Goal: Information Seeking & Learning: Learn about a topic

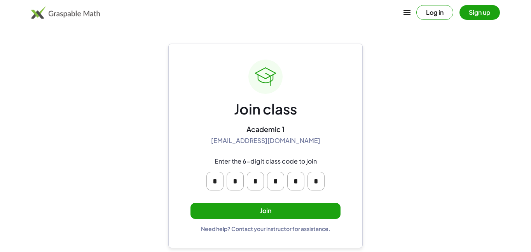
click at [262, 214] on button "Join" at bounding box center [266, 211] width 150 height 16
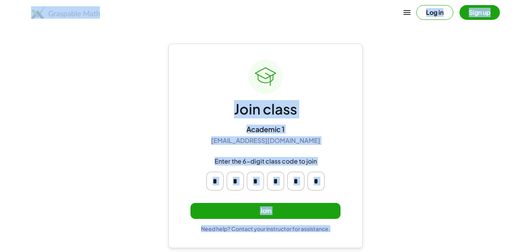
click at [262, 214] on button "Join" at bounding box center [266, 211] width 150 height 16
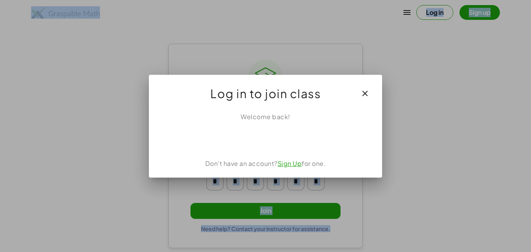
click at [364, 93] on icon "button" at bounding box center [364, 93] width 9 height 9
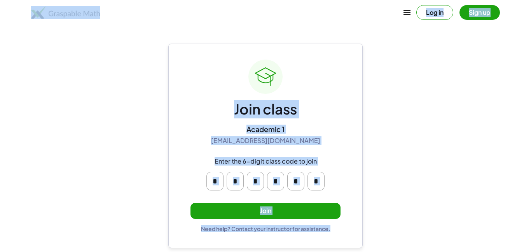
click at [478, 18] on button "Sign up" at bounding box center [480, 12] width 40 height 15
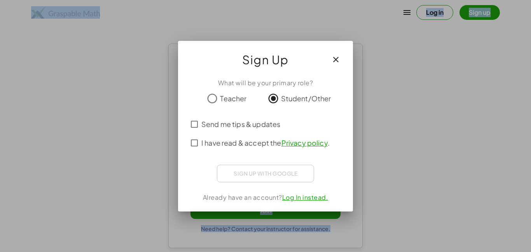
click at [253, 128] on span "Send me tips & updates" at bounding box center [240, 124] width 79 height 10
click at [255, 143] on span "I have read & accept the Privacy policy ." at bounding box center [265, 142] width 128 height 10
click at [336, 57] on icon "button" at bounding box center [335, 59] width 9 height 9
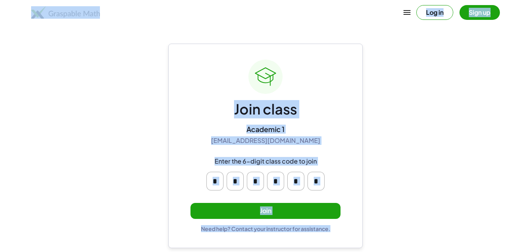
click at [339, 88] on div "Join class Academic 1 [EMAIL_ADDRESS][DOMAIN_NAME] Enter the 6-digit class code…" at bounding box center [266, 145] width 150 height 172
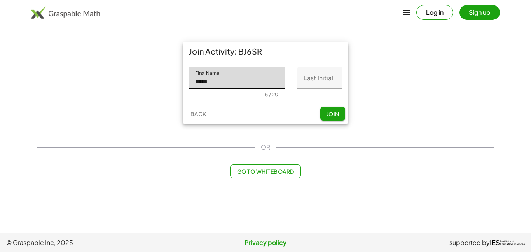
type input "*****"
click at [311, 80] on input "Last Initial" at bounding box center [319, 78] width 45 height 22
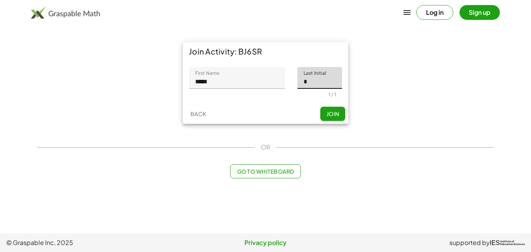
type input "*"
click at [406, 88] on div "Join Activity: BJ6SR First Name First Name ***** 5 / 20 Last Initial Last Initi…" at bounding box center [265, 82] width 467 height 91
click at [332, 116] on span "Join" at bounding box center [332, 113] width 13 height 7
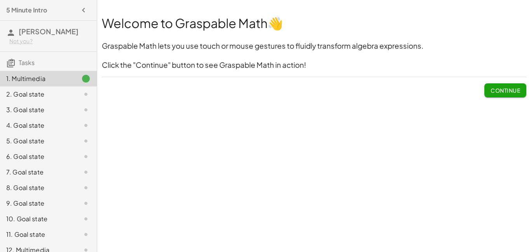
click at [507, 88] on span "Continue" at bounding box center [506, 90] width 30 height 7
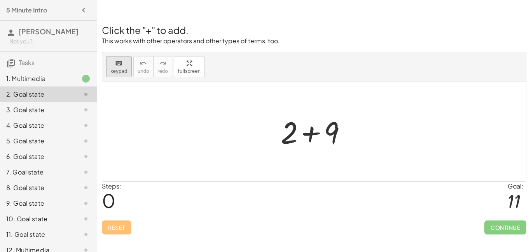
click at [125, 70] on span "keypad" at bounding box center [118, 70] width 17 height 5
click at [189, 98] on div at bounding box center [314, 131] width 424 height 100
click at [311, 135] on div at bounding box center [317, 132] width 43 height 35
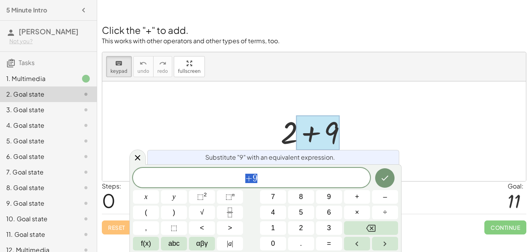
scroll to position [0, 0]
click at [244, 177] on span "​ + 9" at bounding box center [251, 178] width 237 height 11
click at [298, 177] on span "2 + 9 ​" at bounding box center [251, 178] width 237 height 11
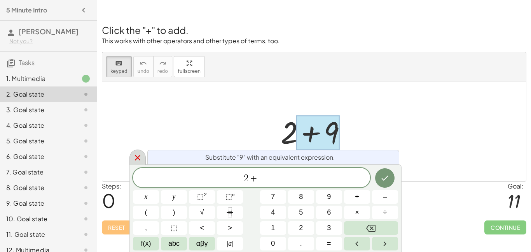
click at [141, 158] on icon at bounding box center [137, 157] width 9 height 9
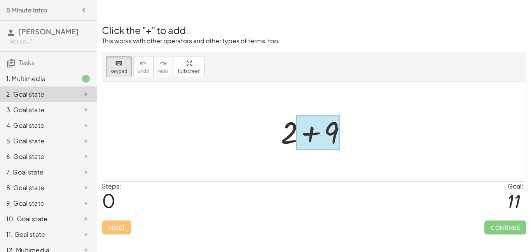
click at [308, 136] on div at bounding box center [317, 132] width 43 height 35
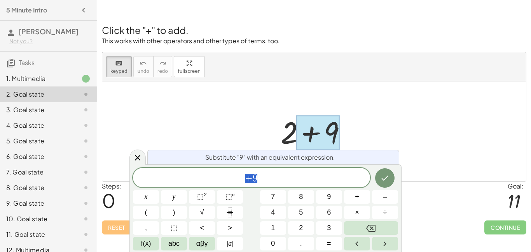
scroll to position [3, 0]
drag, startPoint x: 308, startPoint y: 138, endPoint x: 290, endPoint y: 138, distance: 17.5
click at [310, 132] on div "+ 2 + 9" at bounding box center [310, 132] width 0 height 0
click at [138, 160] on icon at bounding box center [137, 157] width 9 height 9
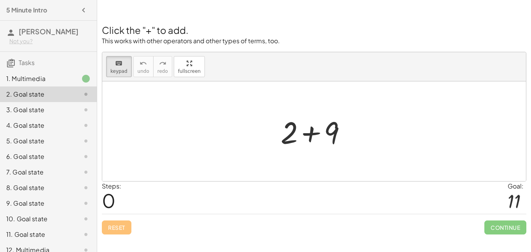
click at [138, 160] on div at bounding box center [314, 131] width 424 height 100
drag, startPoint x: 327, startPoint y: 129, endPoint x: 289, endPoint y: 137, distance: 39.7
click at [289, 137] on div at bounding box center [289, 132] width 16 height 36
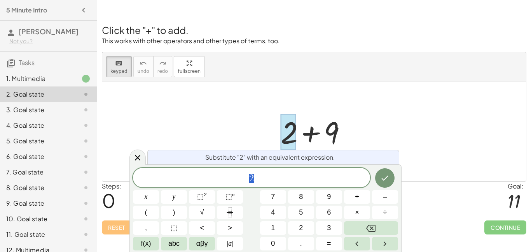
scroll to position [3, 0]
click at [140, 153] on icon at bounding box center [137, 157] width 9 height 9
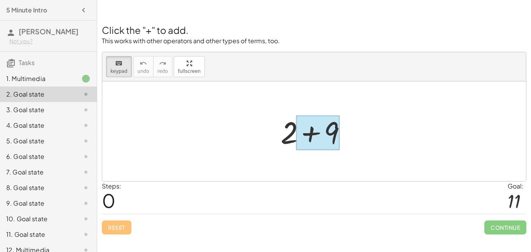
click at [324, 142] on div at bounding box center [317, 132] width 43 height 35
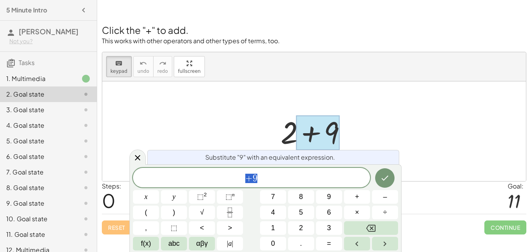
scroll to position [3, 0]
click at [136, 161] on icon at bounding box center [137, 157] width 9 height 9
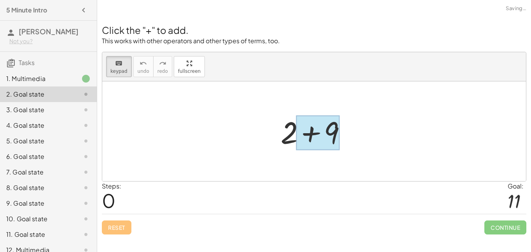
click at [308, 135] on div at bounding box center [317, 132] width 43 height 35
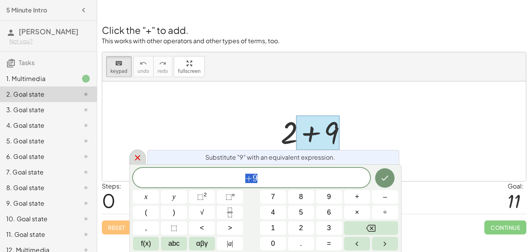
click at [140, 155] on icon at bounding box center [137, 157] width 5 height 5
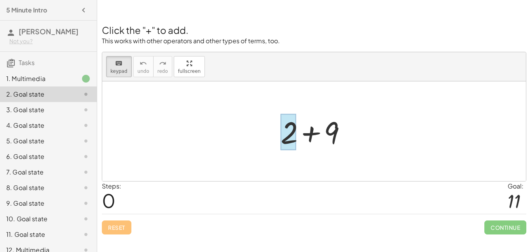
drag, startPoint x: 310, startPoint y: 138, endPoint x: 292, endPoint y: 135, distance: 17.7
click at [292, 135] on div at bounding box center [289, 132] width 16 height 36
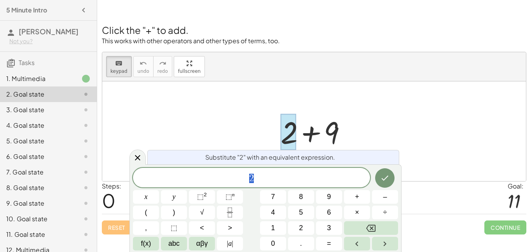
click at [314, 134] on div at bounding box center [317, 131] width 80 height 40
drag, startPoint x: 314, startPoint y: 134, endPoint x: 292, endPoint y: 135, distance: 22.2
click at [310, 132] on div "+ 2 + 9" at bounding box center [310, 132] width 0 height 0
click at [296, 135] on div at bounding box center [289, 132] width 16 height 36
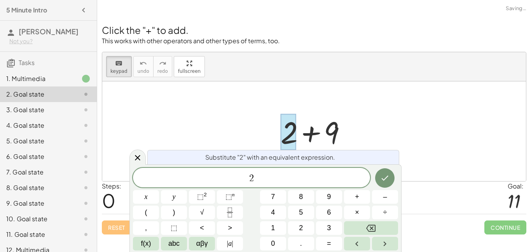
click at [324, 134] on div at bounding box center [317, 131] width 80 height 40
click at [318, 134] on div at bounding box center [317, 131] width 80 height 40
click at [316, 134] on div at bounding box center [317, 131] width 80 height 40
drag, startPoint x: 328, startPoint y: 133, endPoint x: 332, endPoint y: 137, distance: 5.5
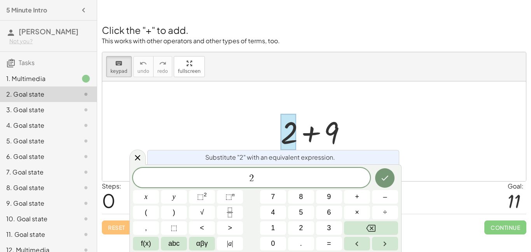
click at [332, 137] on div at bounding box center [317, 131] width 80 height 40
click at [329, 130] on div at bounding box center [317, 131] width 80 height 40
click at [323, 125] on div at bounding box center [317, 131] width 80 height 40
click at [313, 132] on div at bounding box center [317, 131] width 80 height 40
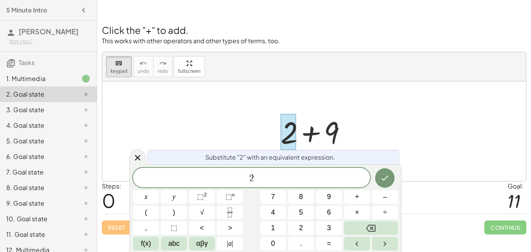
click at [314, 135] on div at bounding box center [317, 131] width 80 height 40
click at [316, 138] on div at bounding box center [317, 131] width 80 height 40
click at [139, 152] on div at bounding box center [137, 156] width 16 height 15
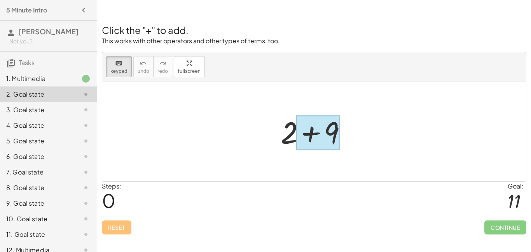
click at [312, 137] on div at bounding box center [317, 132] width 43 height 35
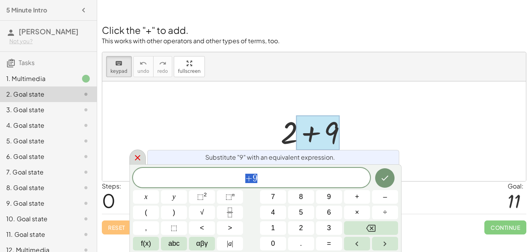
click at [138, 159] on icon at bounding box center [137, 157] width 9 height 9
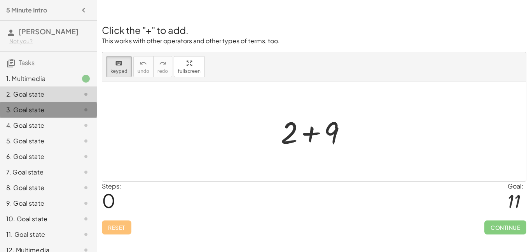
click at [49, 111] on div "3. Goal state" at bounding box center [37, 109] width 63 height 9
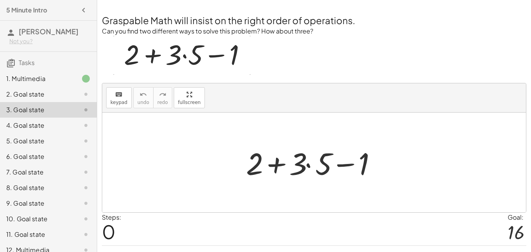
click at [155, 52] on img at bounding box center [182, 55] width 137 height 39
click at [310, 167] on div at bounding box center [316, 162] width 149 height 40
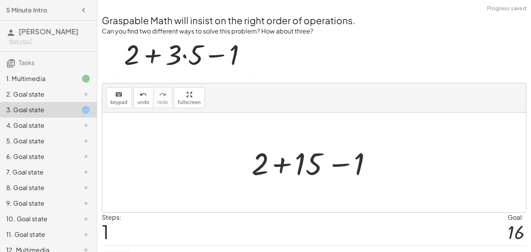
click at [281, 164] on div at bounding box center [317, 162] width 139 height 40
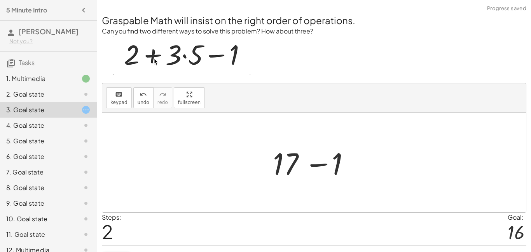
click at [316, 165] on div at bounding box center [317, 162] width 96 height 40
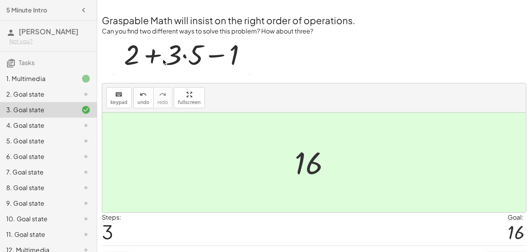
click at [68, 149] on div "4. Goal state" at bounding box center [48, 157] width 97 height 16
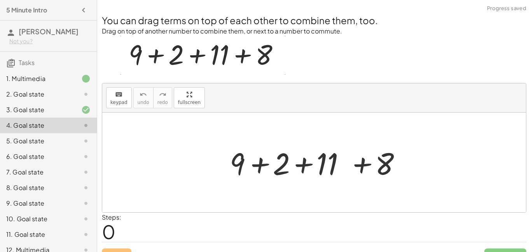
click at [266, 163] on div at bounding box center [317, 162] width 182 height 40
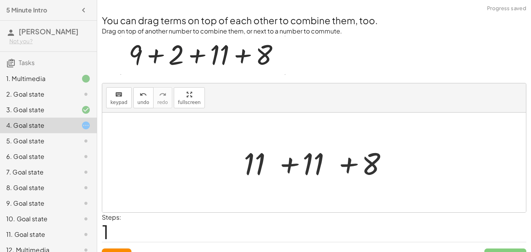
click at [289, 167] on div at bounding box center [317, 162] width 155 height 40
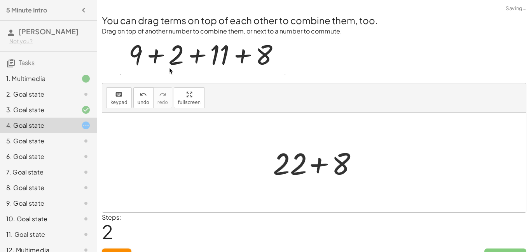
click at [318, 165] on div at bounding box center [317, 162] width 96 height 40
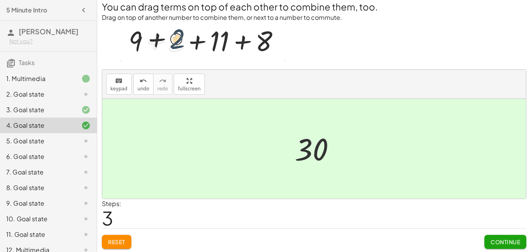
scroll to position [15, 0]
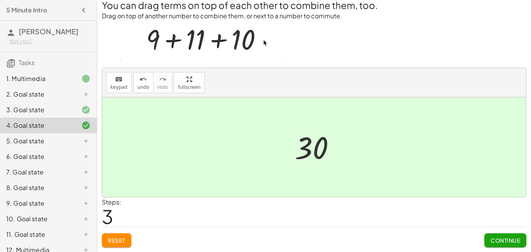
click at [504, 239] on span "Continue" at bounding box center [506, 239] width 30 height 7
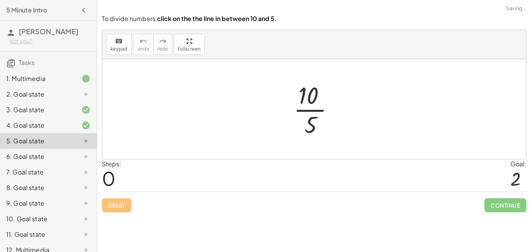
scroll to position [0, 0]
click at [305, 109] on div at bounding box center [317, 109] width 55 height 60
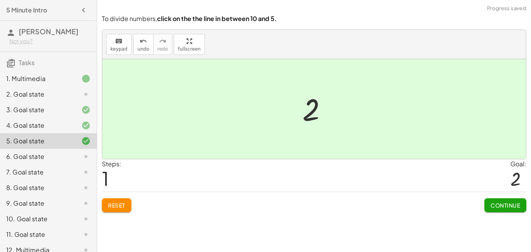
click at [496, 203] on span "Continue" at bounding box center [506, 204] width 30 height 7
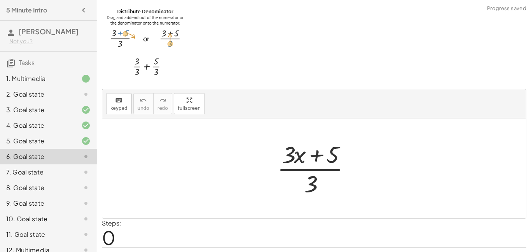
click at [324, 170] on div at bounding box center [316, 168] width 87 height 60
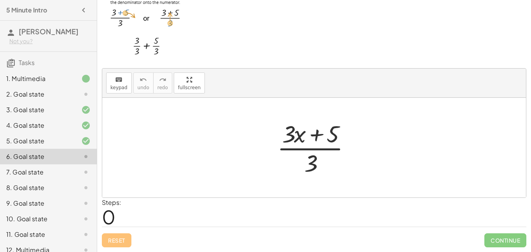
scroll to position [17, 0]
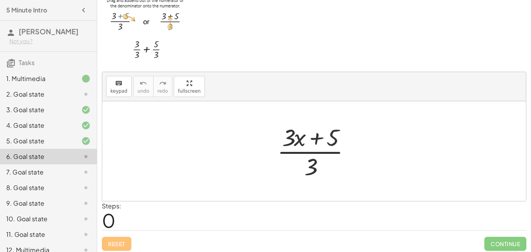
click at [332, 136] on div at bounding box center [316, 151] width 87 height 60
drag, startPoint x: 332, startPoint y: 136, endPoint x: 371, endPoint y: 139, distance: 39.0
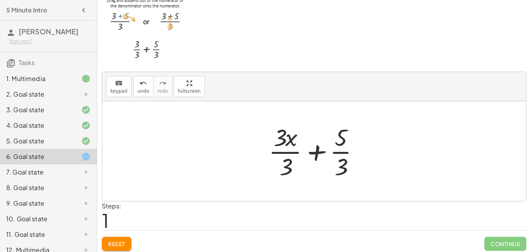
click at [318, 148] on div at bounding box center [317, 151] width 104 height 60
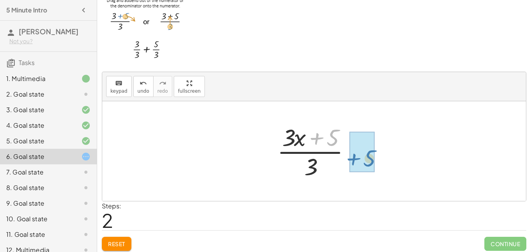
drag, startPoint x: 343, startPoint y: 143, endPoint x: 369, endPoint y: 161, distance: 31.5
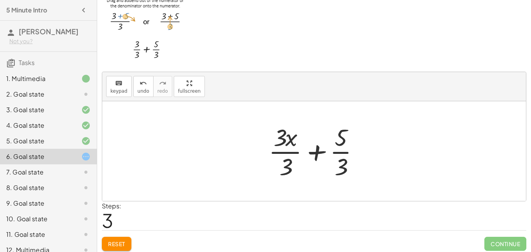
click at [122, 242] on span "Reset" at bounding box center [116, 243] width 17 height 7
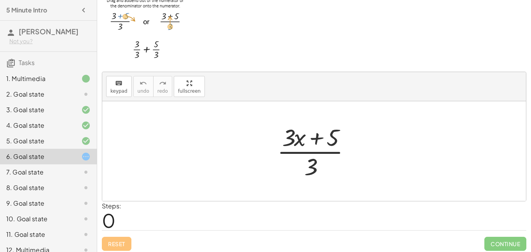
click at [317, 136] on div at bounding box center [316, 151] width 87 height 60
drag, startPoint x: 332, startPoint y: 136, endPoint x: 366, endPoint y: 140, distance: 33.7
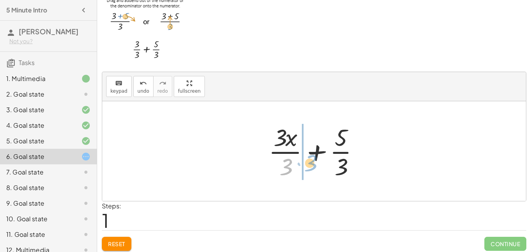
drag, startPoint x: 289, startPoint y: 166, endPoint x: 314, endPoint y: 163, distance: 24.8
click at [314, 163] on div at bounding box center [317, 151] width 104 height 60
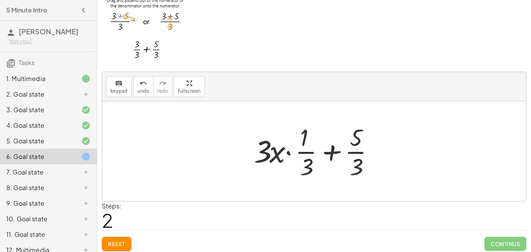
click at [334, 150] on div at bounding box center [317, 151] width 134 height 60
drag, startPoint x: 309, startPoint y: 166, endPoint x: 356, endPoint y: 166, distance: 47.1
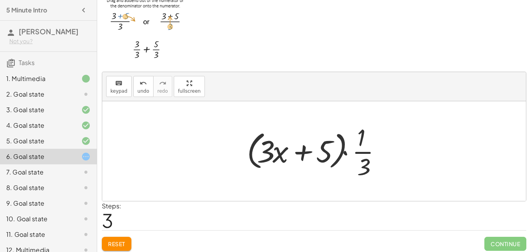
click at [347, 154] on div at bounding box center [317, 151] width 149 height 60
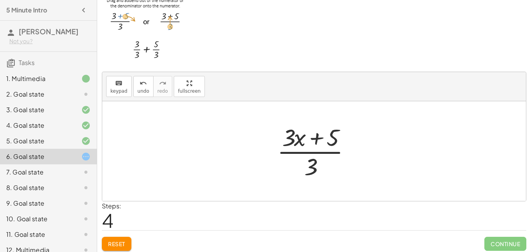
click at [121, 248] on button "Reset" at bounding box center [117, 243] width 30 height 14
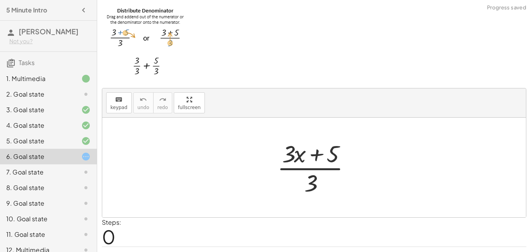
scroll to position [0, 0]
drag, startPoint x: 293, startPoint y: 160, endPoint x: 317, endPoint y: 167, distance: 24.6
click at [317, 167] on div at bounding box center [316, 168] width 87 height 60
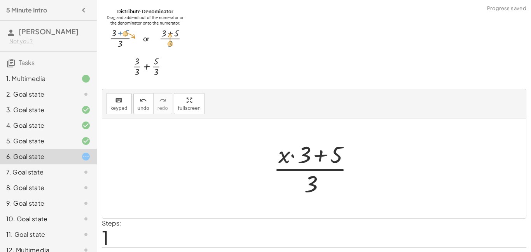
click at [314, 185] on div at bounding box center [316, 168] width 95 height 60
drag, startPoint x: 314, startPoint y: 185, endPoint x: 310, endPoint y: 158, distance: 26.7
click at [310, 158] on div at bounding box center [316, 168] width 95 height 60
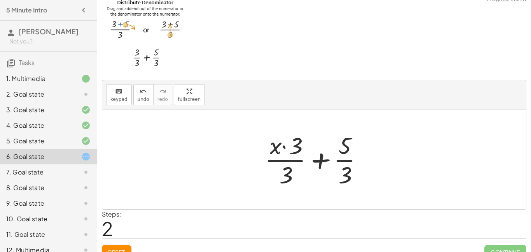
scroll to position [12, 0]
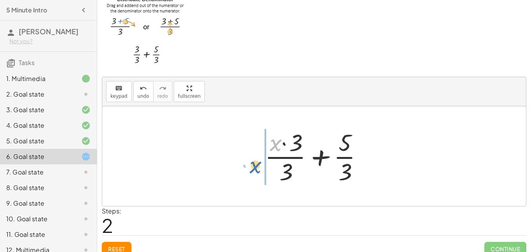
drag, startPoint x: 277, startPoint y: 142, endPoint x: 256, endPoint y: 163, distance: 29.4
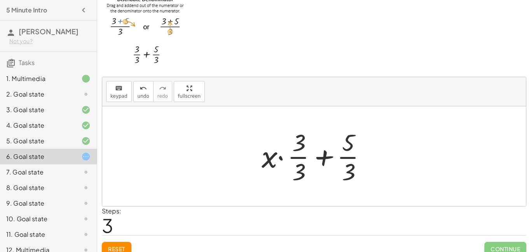
click at [322, 158] on div at bounding box center [317, 156] width 119 height 60
click at [307, 152] on div at bounding box center [317, 156] width 119 height 60
drag, startPoint x: 347, startPoint y: 154, endPoint x: 297, endPoint y: 153, distance: 50.6
click at [297, 153] on div at bounding box center [317, 156] width 119 height 60
click at [326, 158] on div at bounding box center [317, 156] width 119 height 60
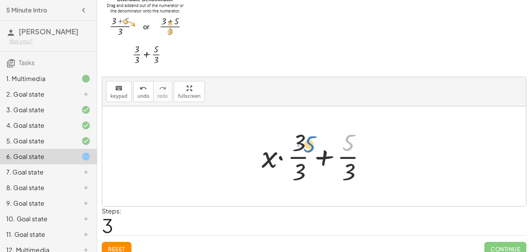
drag, startPoint x: 354, startPoint y: 140, endPoint x: 315, endPoint y: 142, distance: 38.9
click at [315, 142] on div at bounding box center [317, 156] width 119 height 60
click at [280, 159] on div at bounding box center [317, 156] width 119 height 60
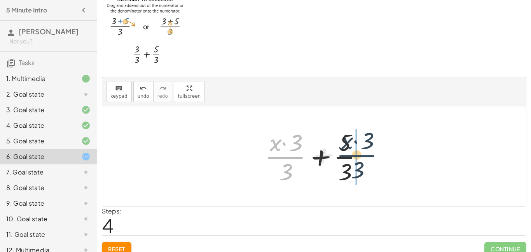
drag, startPoint x: 276, startPoint y: 157, endPoint x: 353, endPoint y: 155, distance: 76.3
click at [353, 155] on div at bounding box center [317, 156] width 112 height 60
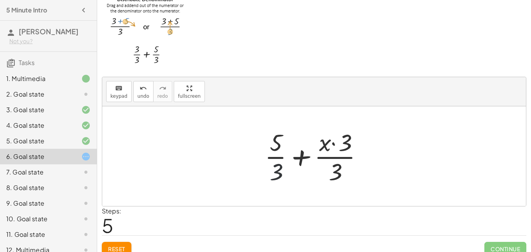
drag, startPoint x: 285, startPoint y: 169, endPoint x: 285, endPoint y: 162, distance: 7.0
click at [285, 162] on div at bounding box center [317, 156] width 112 height 60
drag, startPoint x: 280, startPoint y: 167, endPoint x: 283, endPoint y: 171, distance: 5.0
click at [283, 171] on div at bounding box center [317, 156] width 112 height 60
click at [345, 155] on div at bounding box center [317, 156] width 112 height 60
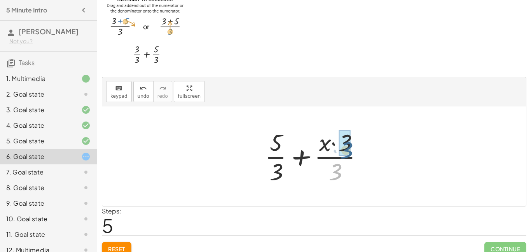
drag, startPoint x: 340, startPoint y: 169, endPoint x: 352, endPoint y: 147, distance: 24.5
click at [352, 147] on div at bounding box center [317, 156] width 112 height 60
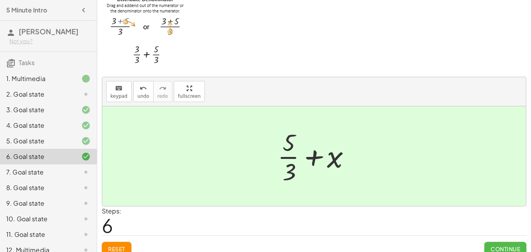
click at [510, 243] on button "Continue" at bounding box center [506, 248] width 42 height 14
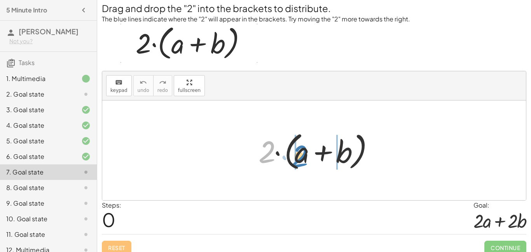
drag, startPoint x: 268, startPoint y: 150, endPoint x: 299, endPoint y: 154, distance: 31.7
click at [300, 154] on div at bounding box center [317, 150] width 125 height 45
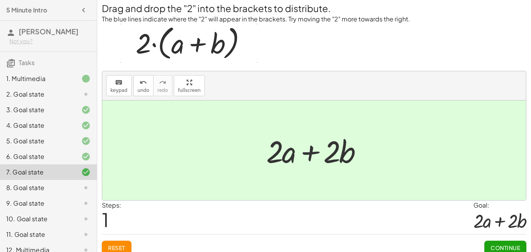
click at [502, 247] on span "Continue" at bounding box center [506, 247] width 30 height 7
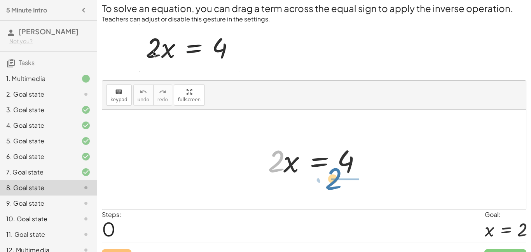
drag, startPoint x: 273, startPoint y: 165, endPoint x: 331, endPoint y: 183, distance: 61.3
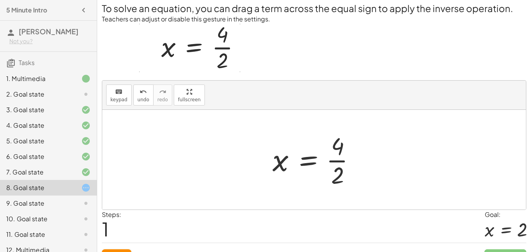
click at [336, 161] on div at bounding box center [317, 159] width 97 height 60
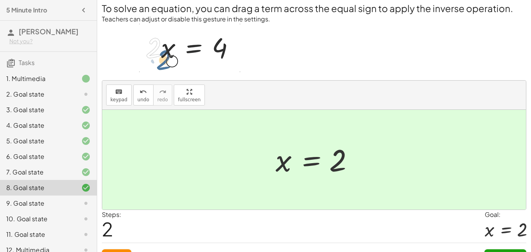
click at [511, 251] on button "Continue" at bounding box center [506, 256] width 42 height 14
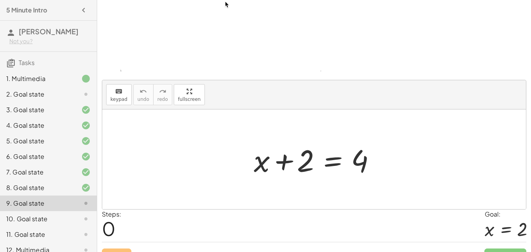
scroll to position [75, 0]
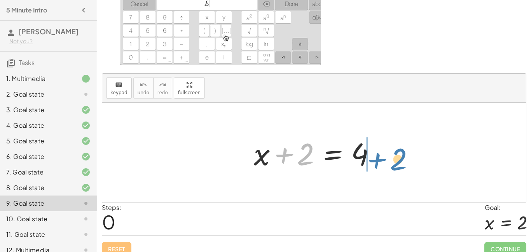
drag, startPoint x: 302, startPoint y: 159, endPoint x: 395, endPoint y: 164, distance: 93.8
click at [395, 164] on div "+ 2 + x + 2 = 4" at bounding box center [314, 153] width 424 height 100
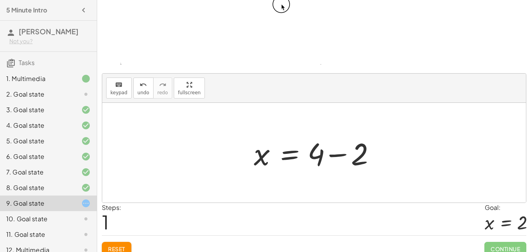
click at [338, 155] on div at bounding box center [317, 153] width 134 height 40
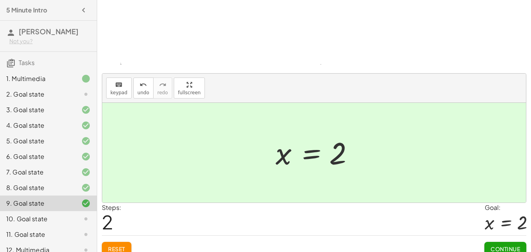
click at [493, 245] on span "Continue" at bounding box center [506, 248] width 30 height 7
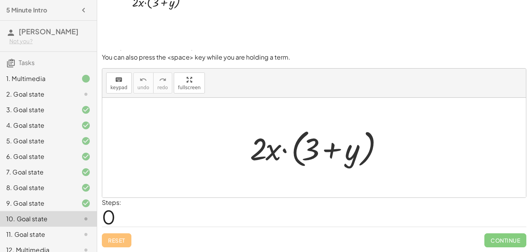
scroll to position [26, 0]
drag, startPoint x: 276, startPoint y: 154, endPoint x: 309, endPoint y: 152, distance: 33.1
click at [309, 152] on div at bounding box center [317, 147] width 142 height 45
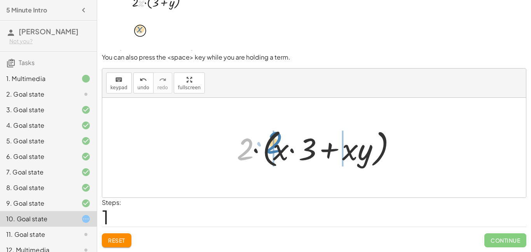
drag, startPoint x: 238, startPoint y: 158, endPoint x: 267, endPoint y: 151, distance: 29.5
click at [267, 151] on div at bounding box center [317, 147] width 168 height 45
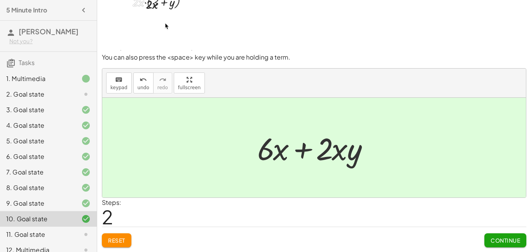
click at [518, 243] on span "Continue" at bounding box center [506, 239] width 30 height 7
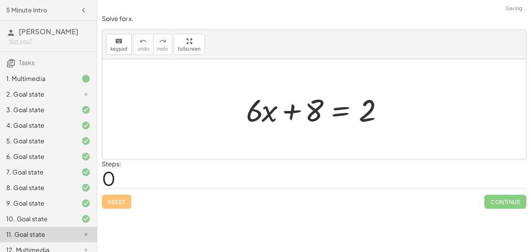
scroll to position [0, 0]
drag, startPoint x: 309, startPoint y: 115, endPoint x: 406, endPoint y: 105, distance: 98.2
click at [406, 105] on div "+ 8 + · 6 · x + 8 = 2" at bounding box center [314, 109] width 424 height 100
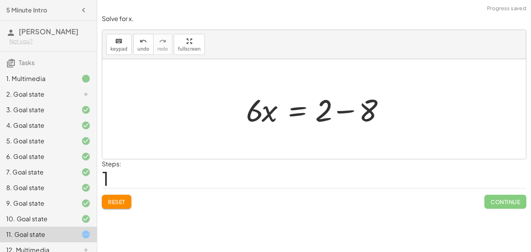
click at [340, 114] on div at bounding box center [317, 109] width 150 height 40
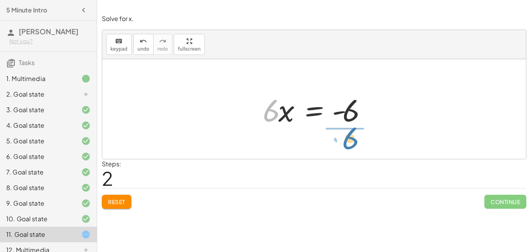
drag, startPoint x: 273, startPoint y: 118, endPoint x: 352, endPoint y: 145, distance: 84.0
click at [352, 145] on div "+ · 6 · x + 8 = 2 · 6 · x = + 2 − 8 · 6 · 6 · x = - 6" at bounding box center [314, 109] width 424 height 100
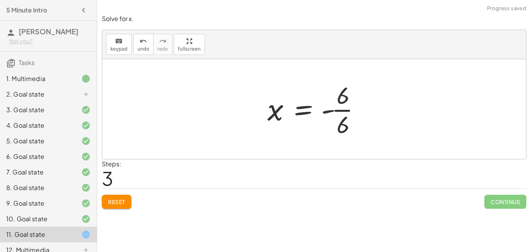
click at [341, 110] on div at bounding box center [317, 109] width 107 height 60
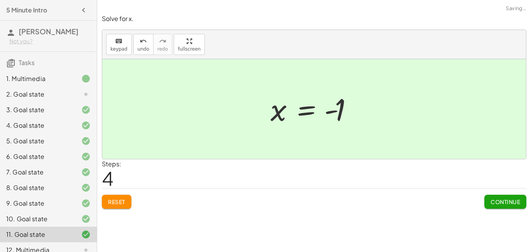
click at [497, 194] on div "Continue" at bounding box center [506, 198] width 42 height 20
click at [497, 196] on button "Continue" at bounding box center [506, 201] width 42 height 14
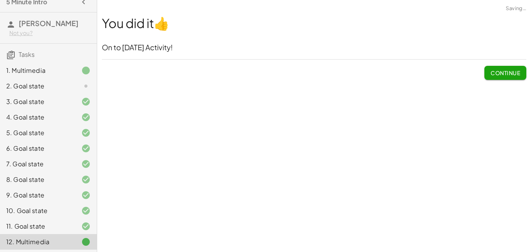
scroll to position [9, 0]
click at [34, 86] on div "2. Goal state" at bounding box center [37, 84] width 63 height 9
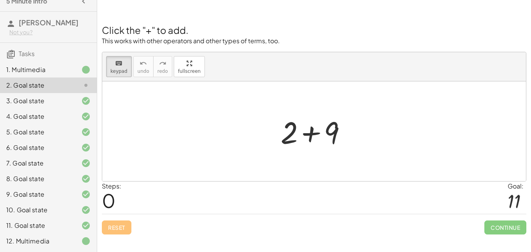
drag, startPoint x: 310, startPoint y: 125, endPoint x: 280, endPoint y: 152, distance: 40.2
click at [313, 140] on div at bounding box center [317, 132] width 43 height 35
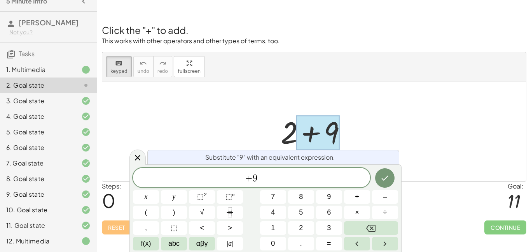
scroll to position [5, 0]
click at [235, 184] on div "​ + 9" at bounding box center [251, 177] width 237 height 19
drag, startPoint x: 369, startPoint y: 174, endPoint x: 384, endPoint y: 179, distance: 15.2
click at [374, 174] on div "2 + 9 ​ x y ⬚ 2 ⬚ n 7 8 9 + – ( ) √ 4 5 6 × ÷ , ⬚ < > 1 2 3 f(x) abc αβγ | a | …" at bounding box center [265, 209] width 265 height 82
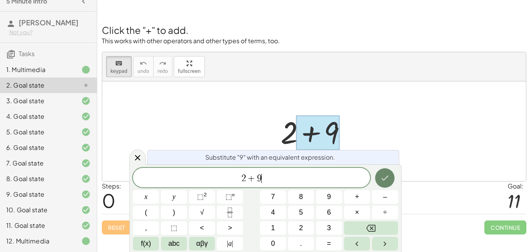
click at [386, 179] on icon "Done" at bounding box center [384, 177] width 9 height 9
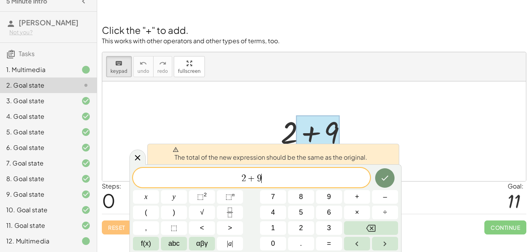
click at [310, 182] on span "2 + 9 ​" at bounding box center [251, 178] width 237 height 11
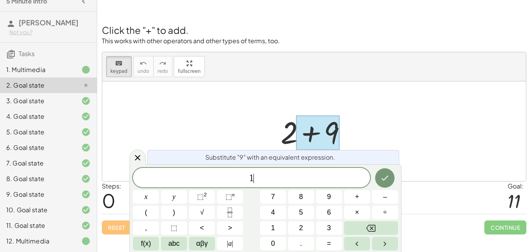
scroll to position [6, 0]
click at [385, 176] on icon "Done" at bounding box center [384, 177] width 9 height 9
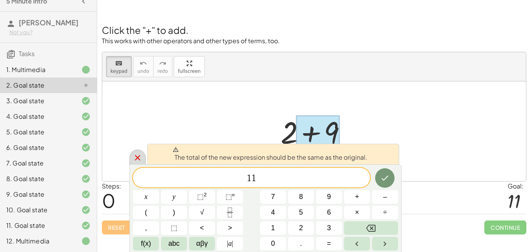
click at [138, 158] on icon at bounding box center [137, 157] width 5 height 5
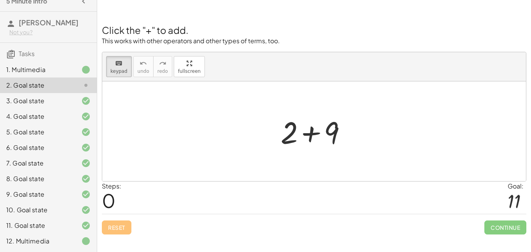
click at [76, 243] on div at bounding box center [80, 240] width 22 height 9
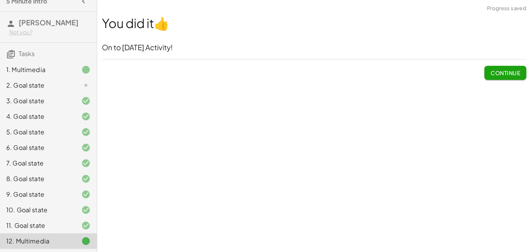
click at [497, 72] on span "Continue" at bounding box center [506, 72] width 30 height 7
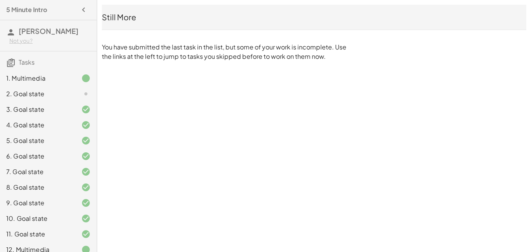
scroll to position [0, 0]
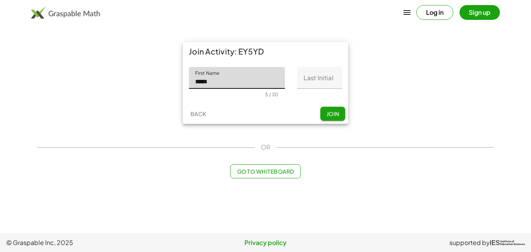
type input "*****"
click at [316, 73] on input "Last Initial" at bounding box center [319, 78] width 45 height 22
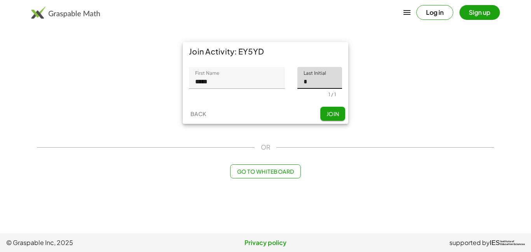
type input "*"
click at [330, 111] on span "Join" at bounding box center [332, 113] width 13 height 7
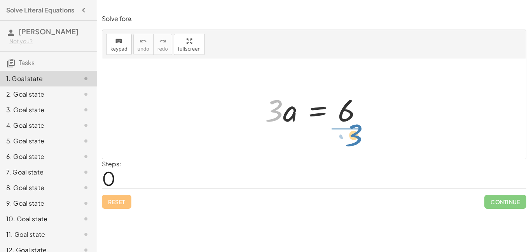
drag, startPoint x: 281, startPoint y: 113, endPoint x: 359, endPoint y: 138, distance: 82.3
click at [359, 138] on div "· 3 · 3 · a = 6" at bounding box center [314, 109] width 424 height 100
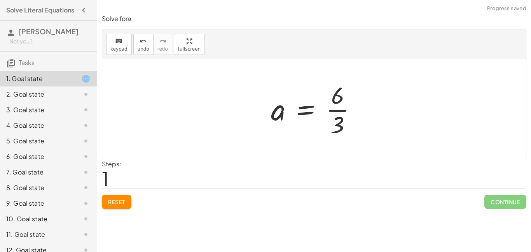
click at [343, 113] on div at bounding box center [317, 109] width 100 height 60
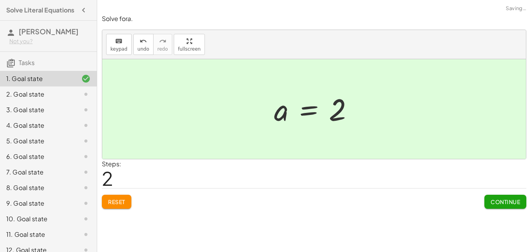
click at [520, 199] on span "Continue" at bounding box center [506, 201] width 30 height 7
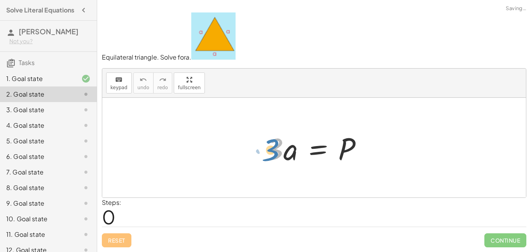
click at [284, 154] on div at bounding box center [317, 148] width 111 height 40
drag, startPoint x: 275, startPoint y: 158, endPoint x: 351, endPoint y: 177, distance: 78.5
click at [351, 177] on div "· 3 · 3 · a = P" at bounding box center [314, 148] width 424 height 100
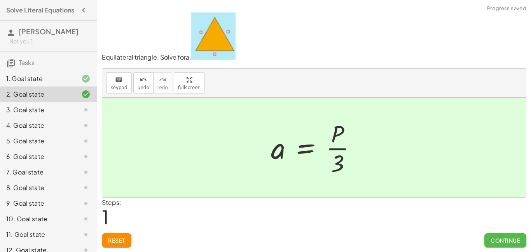
click at [491, 238] on span "Continue" at bounding box center [506, 239] width 30 height 7
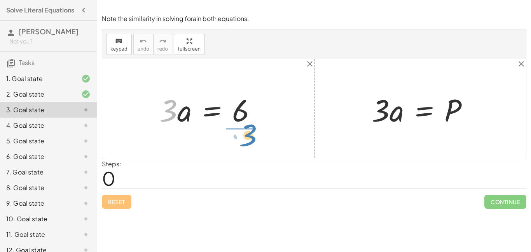
drag, startPoint x: 166, startPoint y: 117, endPoint x: 243, endPoint y: 142, distance: 80.8
click at [243, 142] on div "· 3 · 3 · a = 6 · 3 · a = P" at bounding box center [314, 109] width 424 height 100
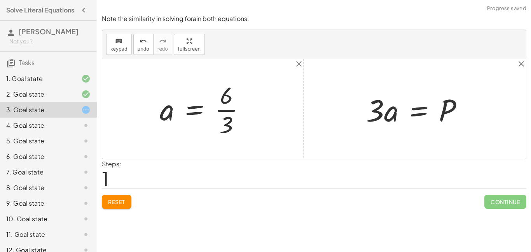
click at [223, 113] on div at bounding box center [206, 109] width 100 height 60
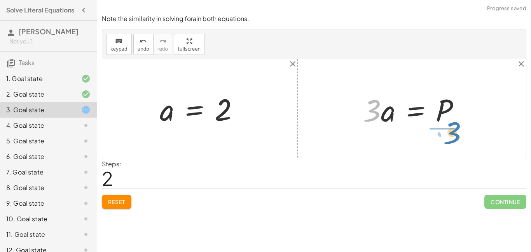
drag, startPoint x: 373, startPoint y: 111, endPoint x: 457, endPoint y: 133, distance: 86.3
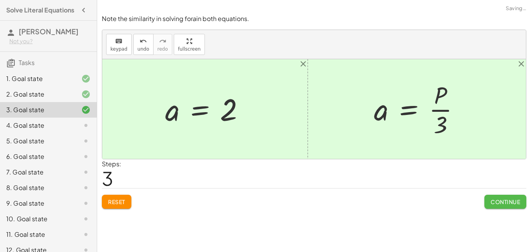
click at [497, 207] on button "Continue" at bounding box center [506, 201] width 42 height 14
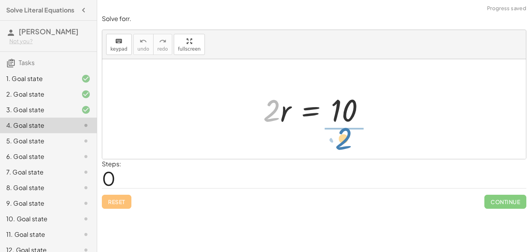
drag, startPoint x: 275, startPoint y: 121, endPoint x: 349, endPoint y: 149, distance: 79.5
click at [349, 149] on div "· 2 · 2 · r = 10" at bounding box center [314, 109] width 424 height 100
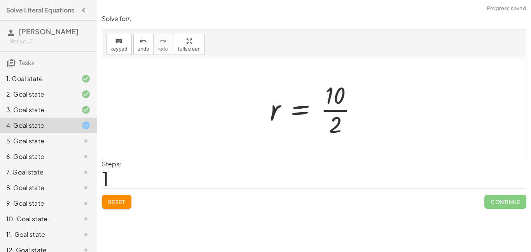
click at [330, 110] on div at bounding box center [317, 109] width 102 height 60
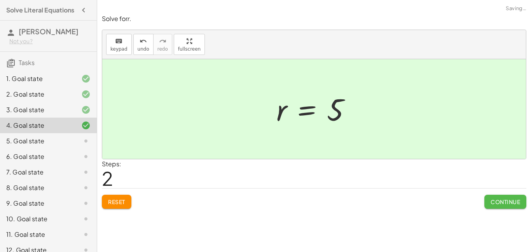
click at [511, 203] on span "Continue" at bounding box center [506, 201] width 30 height 7
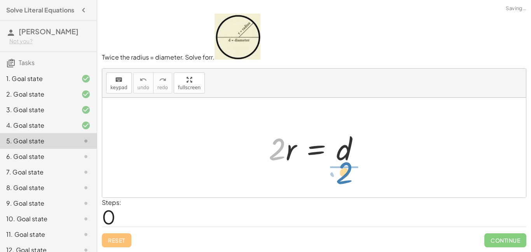
drag, startPoint x: 282, startPoint y: 156, endPoint x: 357, endPoint y: 184, distance: 81.1
click at [357, 184] on div "· 2 · 2 · r = d" at bounding box center [314, 148] width 424 height 100
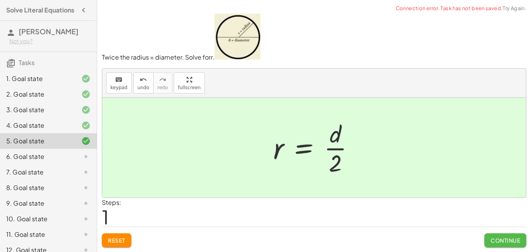
click at [496, 238] on span "Continue" at bounding box center [506, 239] width 30 height 7
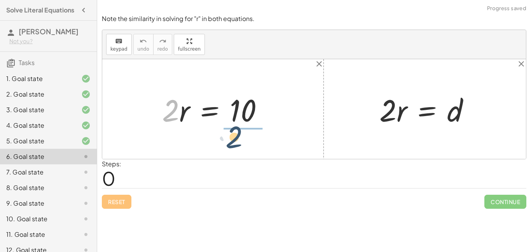
drag, startPoint x: 169, startPoint y: 121, endPoint x: 236, endPoint y: 146, distance: 71.5
click at [236, 146] on div "· 2 · 2 · r = 10 · 2 · r = d" at bounding box center [314, 109] width 424 height 100
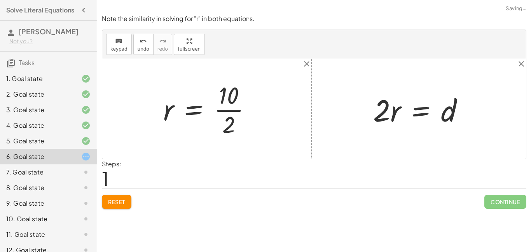
click at [245, 110] on div at bounding box center [210, 109] width 102 height 60
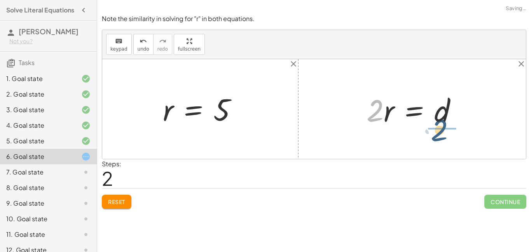
drag, startPoint x: 375, startPoint y: 116, endPoint x: 445, endPoint y: 139, distance: 74.0
click at [445, 139] on div "· 2 · r = 10 r = · 10 · 2 r = 5 · 2 · 2 · r = d" at bounding box center [314, 109] width 424 height 100
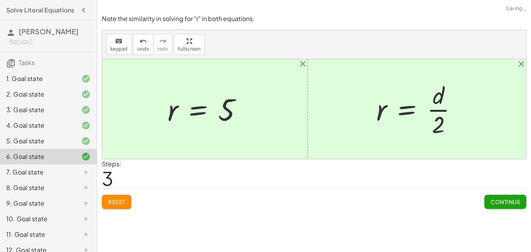
click at [499, 203] on span "Continue" at bounding box center [506, 201] width 30 height 7
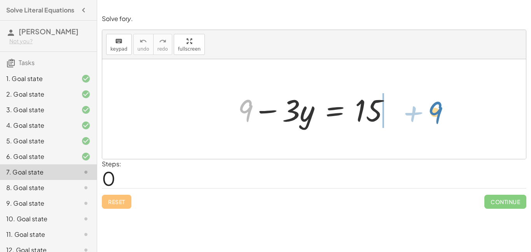
drag, startPoint x: 248, startPoint y: 112, endPoint x: 436, endPoint y: 114, distance: 188.6
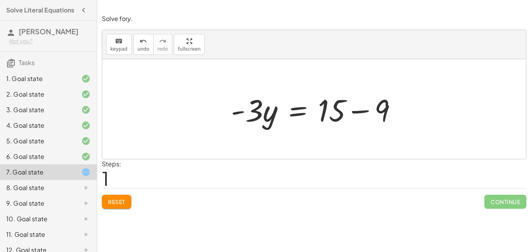
click at [359, 114] on div at bounding box center [317, 109] width 180 height 40
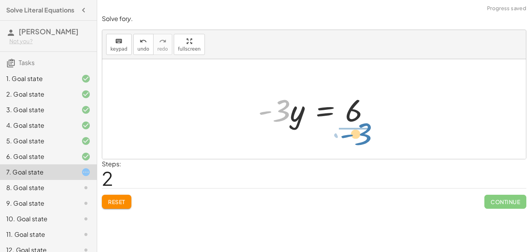
drag, startPoint x: 276, startPoint y: 119, endPoint x: 358, endPoint y: 143, distance: 84.9
click at [358, 143] on div "+ 9 − · 3 · y = 15 · - 3 · y = + 15 − 9 · - 3 · y · 3 · y = - 6" at bounding box center [314, 109] width 424 height 100
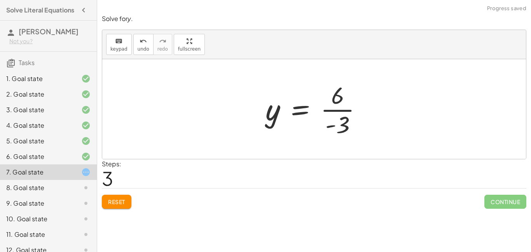
click at [347, 109] on div at bounding box center [317, 109] width 110 height 60
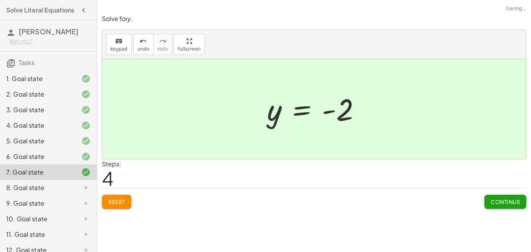
click at [497, 199] on span "Continue" at bounding box center [506, 201] width 30 height 7
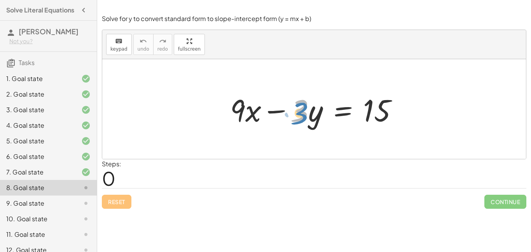
click at [300, 119] on div at bounding box center [317, 109] width 182 height 40
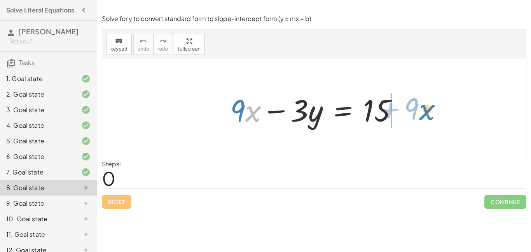
drag, startPoint x: 253, startPoint y: 115, endPoint x: 427, endPoint y: 113, distance: 173.8
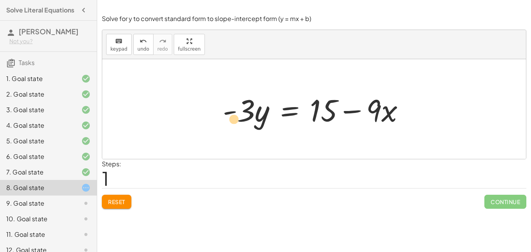
drag, startPoint x: 246, startPoint y: 118, endPoint x: 245, endPoint y: 128, distance: 9.8
click at [245, 128] on div at bounding box center [317, 109] width 196 height 40
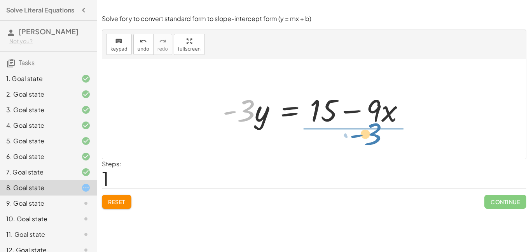
drag, startPoint x: 248, startPoint y: 112, endPoint x: 375, endPoint y: 135, distance: 128.9
click at [375, 135] on div "+ · 9 · x − · 3 · y = 15 · - 3 · 9 · x · 3 · y = 15 - + −" at bounding box center [314, 109] width 424 height 100
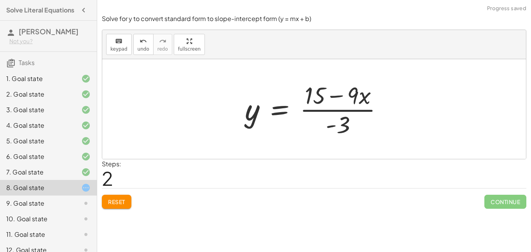
click at [340, 110] on div at bounding box center [317, 109] width 152 height 60
drag, startPoint x: 344, startPoint y: 125, endPoint x: 320, endPoint y: 107, distance: 30.1
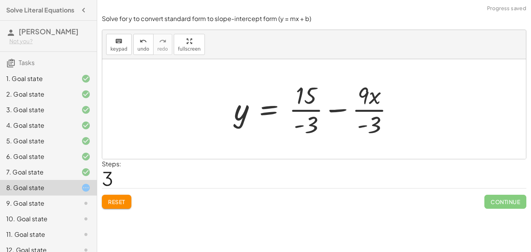
click at [310, 110] on div at bounding box center [317, 109] width 174 height 60
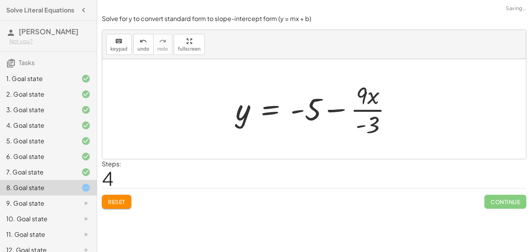
click at [362, 111] on div at bounding box center [317, 109] width 171 height 60
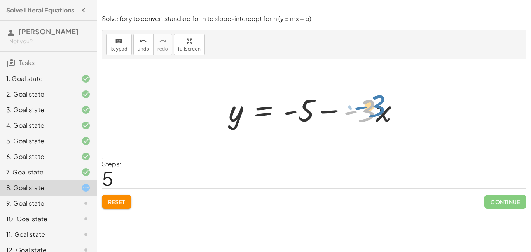
click at [373, 115] on div at bounding box center [317, 109] width 184 height 40
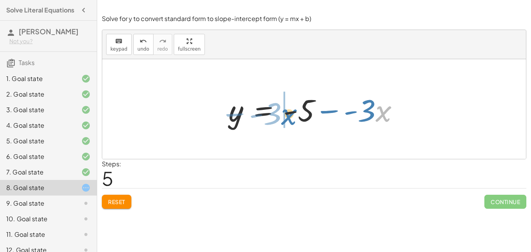
drag, startPoint x: 384, startPoint y: 116, endPoint x: 290, endPoint y: 119, distance: 94.5
click at [290, 119] on div at bounding box center [317, 109] width 184 height 40
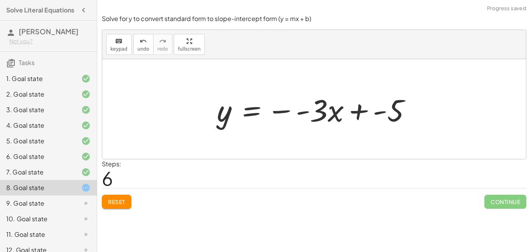
click at [290, 110] on div at bounding box center [317, 109] width 208 height 40
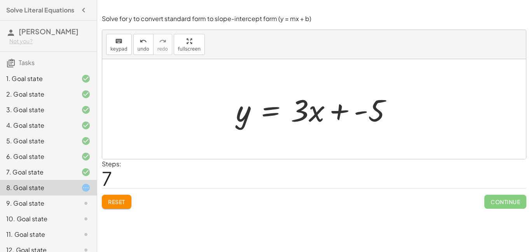
click at [362, 113] on div at bounding box center [317, 109] width 170 height 40
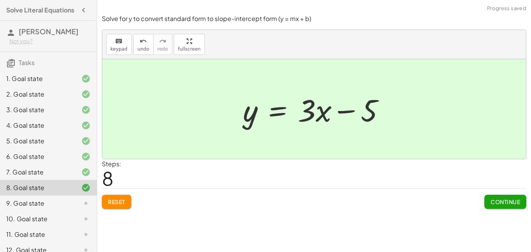
click at [509, 198] on span "Continue" at bounding box center [506, 201] width 30 height 7
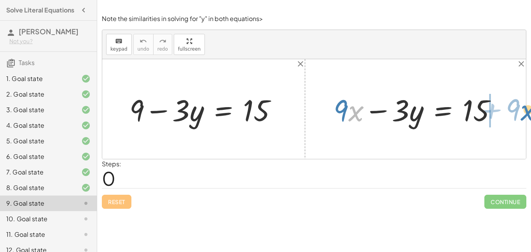
drag, startPoint x: 367, startPoint y: 122, endPoint x: 526, endPoint y: 109, distance: 160.0
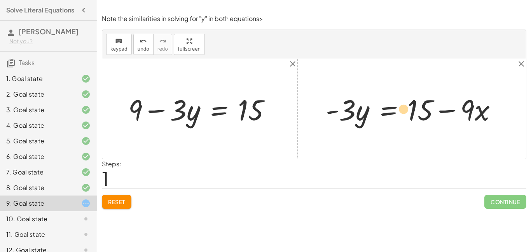
drag, startPoint x: 332, startPoint y: 111, endPoint x: 401, endPoint y: 110, distance: 68.8
click at [401, 110] on div at bounding box center [414, 109] width 185 height 38
drag, startPoint x: 350, startPoint y: 115, endPoint x: 445, endPoint y: 133, distance: 97.3
click at [445, 133] on div "+ 9 − · 3 · y = 15 + · 9 · x − · 3 · y = 15 · - 3 · 9 · x · 3 · y = 15 - + −" at bounding box center [314, 109] width 424 height 100
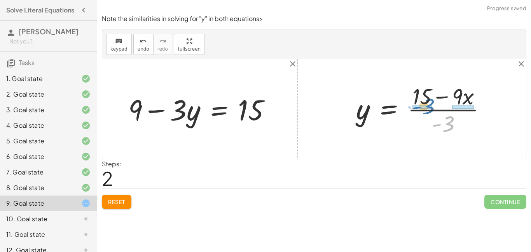
drag, startPoint x: 451, startPoint y: 124, endPoint x: 432, endPoint y: 106, distance: 26.4
click at [432, 106] on div at bounding box center [424, 108] width 144 height 56
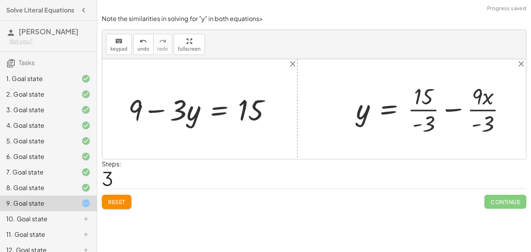
click at [434, 110] on div at bounding box center [434, 108] width 164 height 56
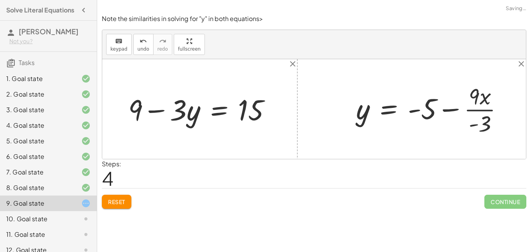
click at [471, 109] on div at bounding box center [432, 108] width 161 height 56
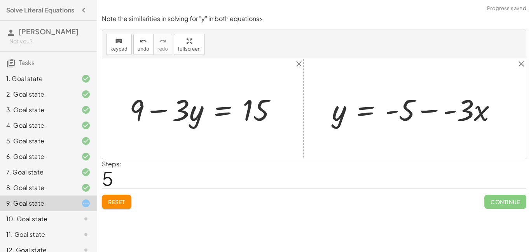
click at [432, 110] on div at bounding box center [417, 108] width 179 height 39
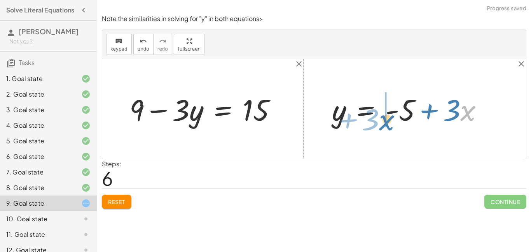
drag, startPoint x: 465, startPoint y: 114, endPoint x: 385, endPoint y: 123, distance: 80.6
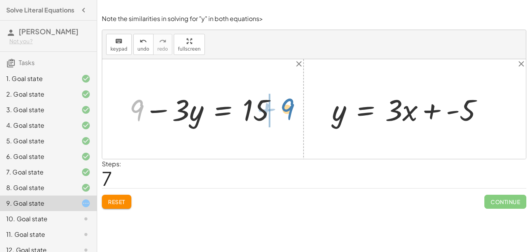
drag, startPoint x: 143, startPoint y: 109, endPoint x: 293, endPoint y: 108, distance: 149.7
click at [293, 108] on div "+ 9 + 9 − · 3 · y = 15 + · 9 · x − · 3 · y = 15 · - 3 · y = + 15 − · 9 · x y = …" at bounding box center [314, 109] width 424 height 100
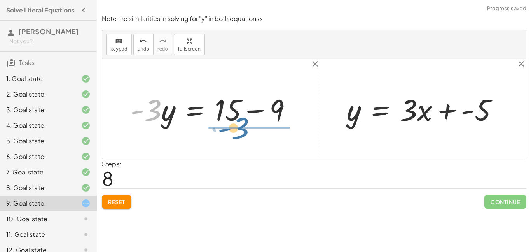
drag, startPoint x: 159, startPoint y: 114, endPoint x: 248, endPoint y: 132, distance: 91.3
click at [248, 132] on div "+ 9 − · 3 · y = 15 · - 3 9 · 3 · y = 15 - + − + · 9 · x − · 3 · y = 15 · - 3 · …" at bounding box center [314, 109] width 424 height 100
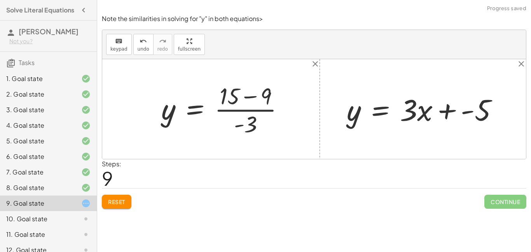
click at [247, 96] on div at bounding box center [225, 109] width 136 height 58
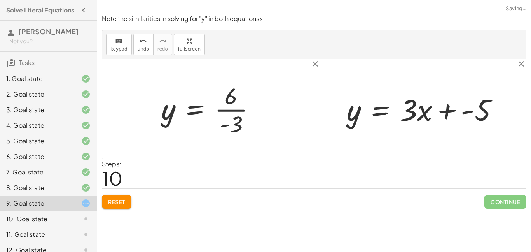
click at [231, 111] on div at bounding box center [211, 109] width 108 height 58
click at [219, 113] on div at bounding box center [209, 108] width 105 height 37
click at [464, 113] on div at bounding box center [426, 108] width 166 height 39
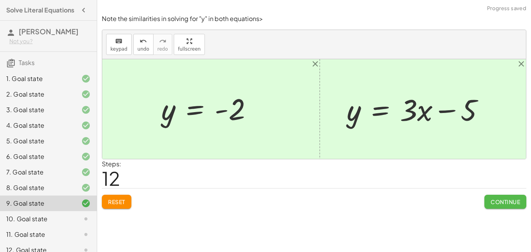
click at [504, 202] on span "Continue" at bounding box center [506, 201] width 30 height 7
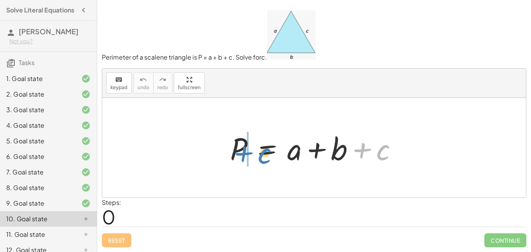
drag, startPoint x: 380, startPoint y: 153, endPoint x: 262, endPoint y: 156, distance: 118.3
click at [262, 156] on div at bounding box center [317, 148] width 182 height 40
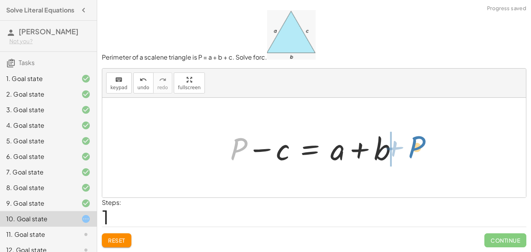
drag, startPoint x: 234, startPoint y: 152, endPoint x: 413, endPoint y: 150, distance: 178.1
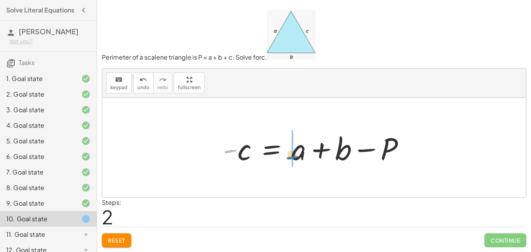
drag, startPoint x: 234, startPoint y: 149, endPoint x: 295, endPoint y: 155, distance: 60.9
click at [295, 155] on div at bounding box center [317, 148] width 196 height 40
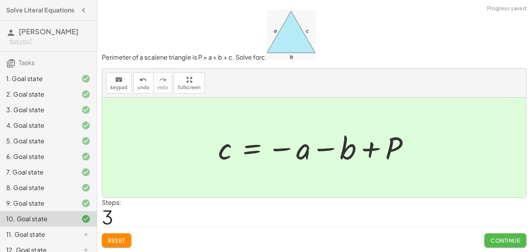
click at [504, 243] on span "Continue" at bounding box center [506, 239] width 30 height 7
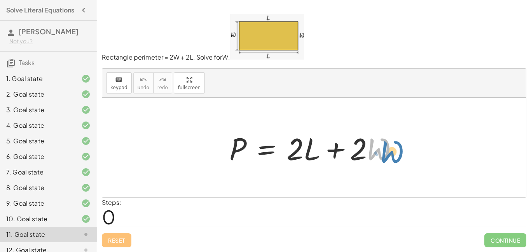
drag, startPoint x: 317, startPoint y: 181, endPoint x: 381, endPoint y: 151, distance: 70.6
click at [381, 151] on div at bounding box center [317, 148] width 183 height 40
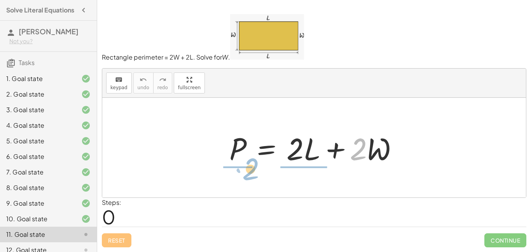
drag, startPoint x: 366, startPoint y: 155, endPoint x: 259, endPoint y: 175, distance: 109.5
click at [259, 175] on div "· 2 + · W P = + · 2 · L + · 2 · W" at bounding box center [314, 148] width 424 height 100
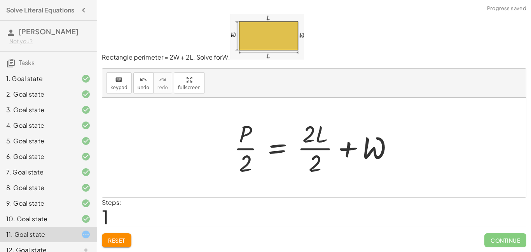
click at [319, 150] on div at bounding box center [317, 147] width 174 height 60
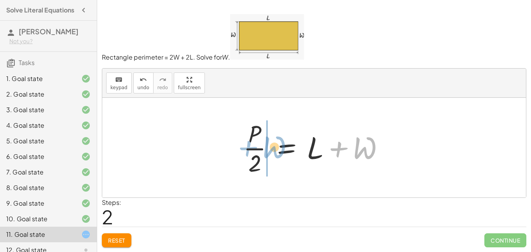
drag, startPoint x: 359, startPoint y: 155, endPoint x: 268, endPoint y: 155, distance: 91.0
click at [268, 155] on div at bounding box center [317, 147] width 155 height 60
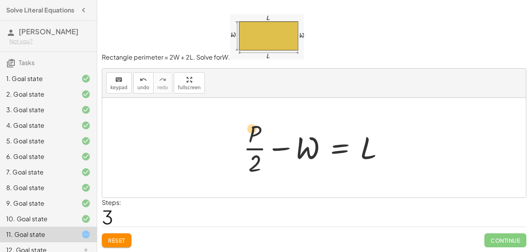
drag, startPoint x: 255, startPoint y: 133, endPoint x: 260, endPoint y: 135, distance: 5.1
click at [260, 135] on div at bounding box center [317, 147] width 155 height 60
drag, startPoint x: 259, startPoint y: 159, endPoint x: 254, endPoint y: 154, distance: 6.3
click at [254, 154] on div at bounding box center [317, 147] width 155 height 60
drag, startPoint x: 259, startPoint y: 157, endPoint x: 395, endPoint y: 135, distance: 138.6
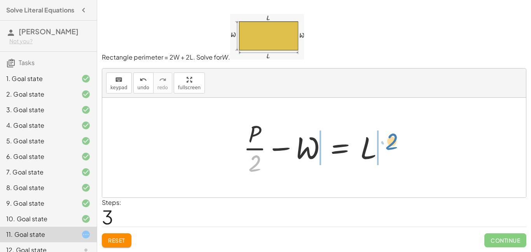
click at [395, 135] on div "P = + · 2 · L + · 2 · W · P · 2 = + · 2 · L · 2 + W · P · 2 = + L + W · 2 P = L…" at bounding box center [314, 147] width 165 height 64
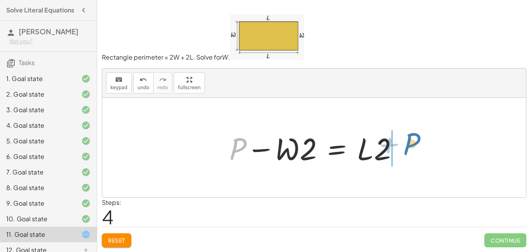
drag, startPoint x: 241, startPoint y: 149, endPoint x: 415, endPoint y: 143, distance: 173.2
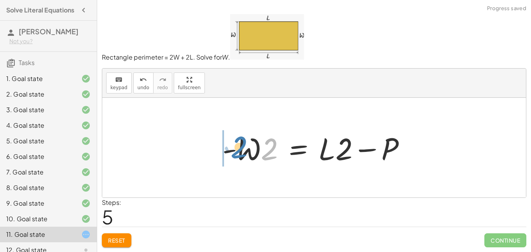
drag, startPoint x: 269, startPoint y: 155, endPoint x: 238, endPoint y: 153, distance: 30.8
click at [238, 153] on div at bounding box center [318, 148] width 198 height 40
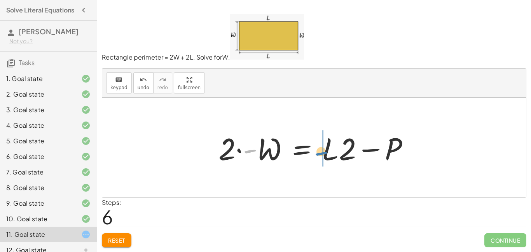
drag, startPoint x: 250, startPoint y: 154, endPoint x: 322, endPoint y: 156, distance: 71.2
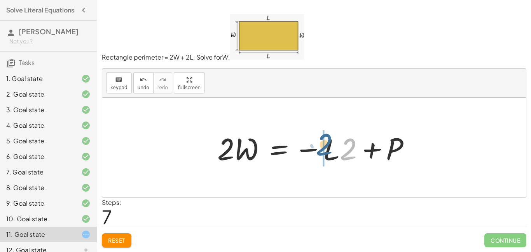
drag, startPoint x: 346, startPoint y: 152, endPoint x: 321, endPoint y: 148, distance: 25.7
click at [321, 148] on div at bounding box center [316, 148] width 207 height 40
click at [311, 152] on div at bounding box center [316, 148] width 207 height 40
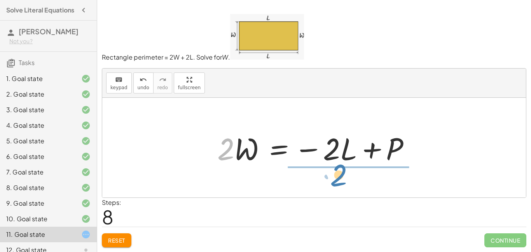
drag, startPoint x: 228, startPoint y: 158, endPoint x: 341, endPoint y: 184, distance: 116.1
click at [341, 184] on div "P = + · 2 · L + · 2 · W · P · 2 = + · 2 · L · 2 + W · P · 2 = + L + W + · P · 2…" at bounding box center [314, 148] width 424 height 100
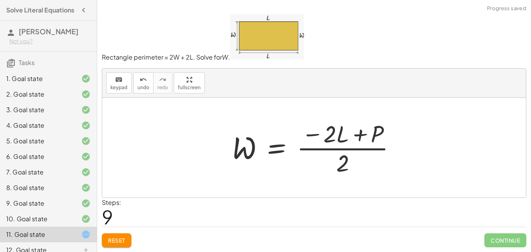
click at [345, 148] on div at bounding box center [317, 147] width 178 height 60
drag, startPoint x: 342, startPoint y: 166, endPoint x: 333, endPoint y: 150, distance: 18.1
click at [333, 150] on div at bounding box center [317, 147] width 178 height 60
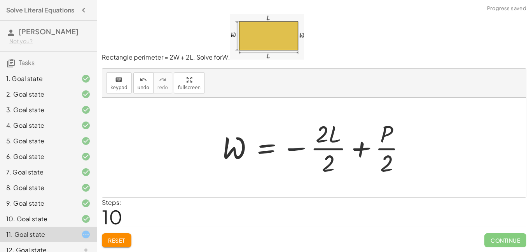
click at [303, 149] on div at bounding box center [317, 147] width 198 height 60
click at [326, 150] on div at bounding box center [317, 147] width 198 height 60
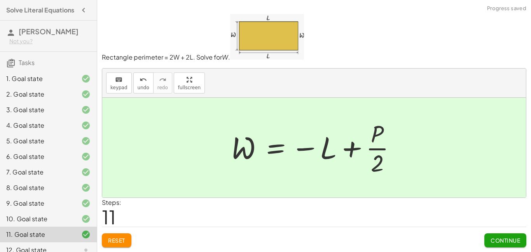
click at [492, 245] on button "Continue" at bounding box center [506, 240] width 42 height 14
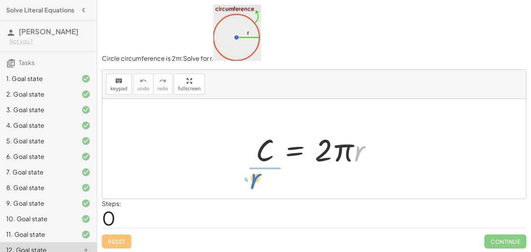
drag, startPoint x: 358, startPoint y: 158, endPoint x: 253, endPoint y: 187, distance: 108.4
click at [253, 187] on div "· r C = · 2 · π · r" at bounding box center [314, 149] width 424 height 100
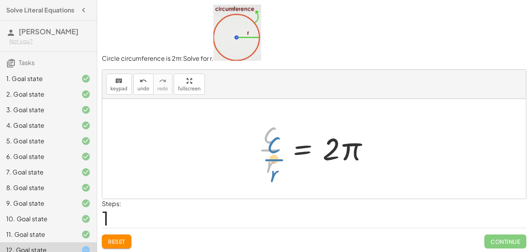
drag, startPoint x: 271, startPoint y: 145, endPoint x: 272, endPoint y: 153, distance: 8.6
click at [272, 153] on div at bounding box center [316, 149] width 125 height 60
drag, startPoint x: 275, startPoint y: 140, endPoint x: 359, endPoint y: 183, distance: 94.4
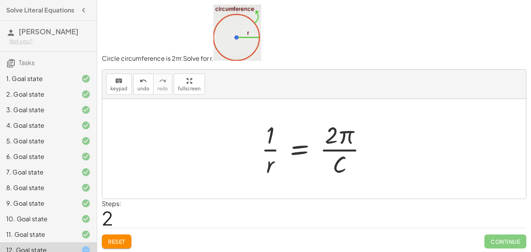
click at [0, 0] on div "Circle circumference is 2 πr. Solve for r. keyboard keypad undo undo redo redo …" at bounding box center [0, 0] width 0 height 0
click at [120, 236] on button "Reset" at bounding box center [117, 241] width 30 height 14
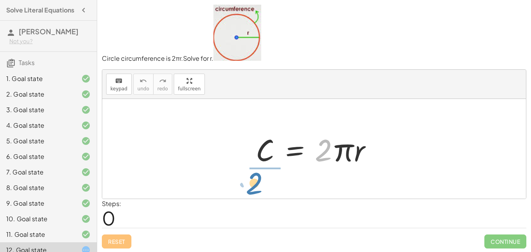
drag, startPoint x: 322, startPoint y: 158, endPoint x: 276, endPoint y: 188, distance: 55.4
click at [252, 189] on div "· 2 C = · 2 · π · r" at bounding box center [314, 149] width 424 height 100
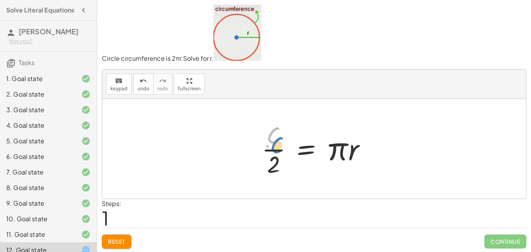
drag, startPoint x: 275, startPoint y: 141, endPoint x: 276, endPoint y: 147, distance: 6.0
click at [276, 147] on div at bounding box center [317, 149] width 119 height 60
drag, startPoint x: 344, startPoint y: 148, endPoint x: 295, endPoint y: 159, distance: 49.8
click at [295, 159] on div at bounding box center [317, 149] width 119 height 60
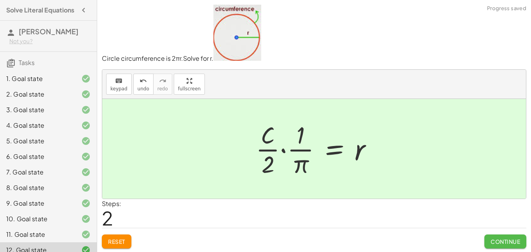
click at [492, 242] on span "Continue" at bounding box center [506, 241] width 30 height 7
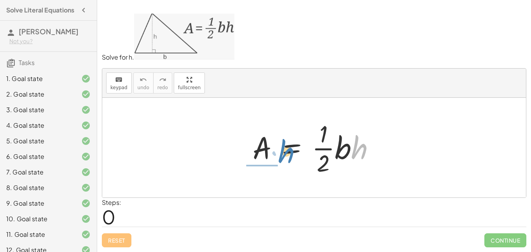
drag, startPoint x: 356, startPoint y: 147, endPoint x: 282, endPoint y: 151, distance: 73.6
click at [282, 151] on div at bounding box center [317, 147] width 136 height 60
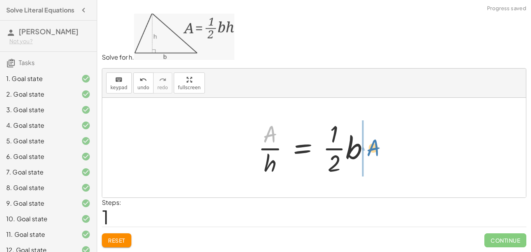
drag, startPoint x: 271, startPoint y: 135, endPoint x: 368, endPoint y: 148, distance: 98.2
click at [368, 148] on div at bounding box center [316, 147] width 125 height 60
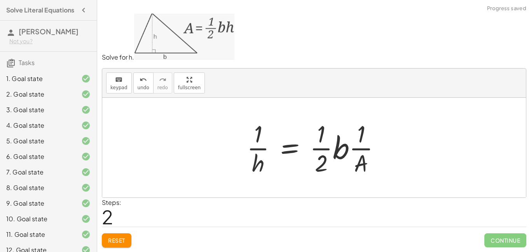
click at [261, 139] on div at bounding box center [317, 147] width 148 height 60
drag, startPoint x: 261, startPoint y: 139, endPoint x: 395, endPoint y: 152, distance: 134.8
click at [127, 240] on button "Reset" at bounding box center [117, 240] width 30 height 14
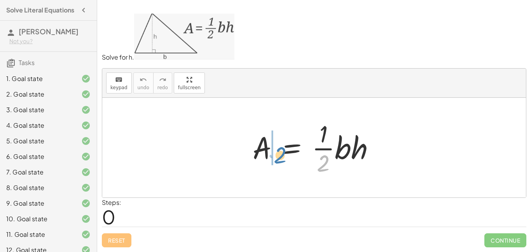
drag, startPoint x: 326, startPoint y: 158, endPoint x: 283, endPoint y: 150, distance: 43.5
click at [283, 150] on div at bounding box center [317, 147] width 136 height 60
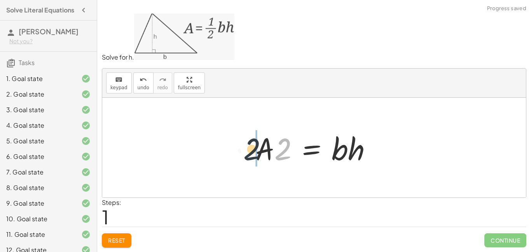
drag, startPoint x: 282, startPoint y: 153, endPoint x: 250, endPoint y: 153, distance: 31.9
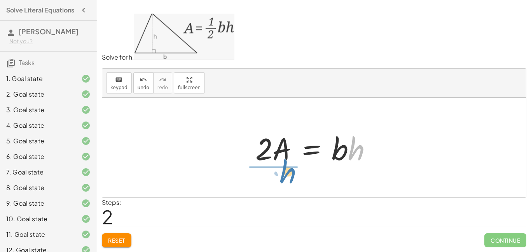
drag, startPoint x: 352, startPoint y: 149, endPoint x: 283, endPoint y: 173, distance: 72.8
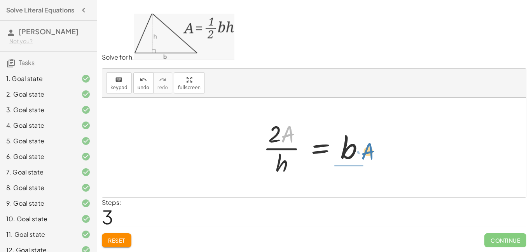
drag, startPoint x: 289, startPoint y: 138, endPoint x: 369, endPoint y: 155, distance: 82.3
click at [369, 155] on div at bounding box center [316, 147] width 115 height 60
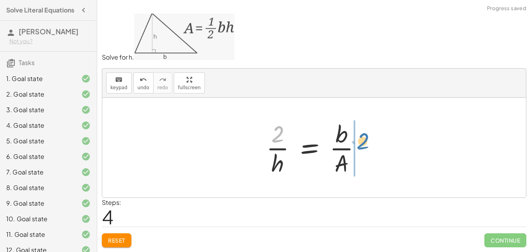
drag, startPoint x: 281, startPoint y: 133, endPoint x: 366, endPoint y: 140, distance: 85.4
click at [366, 140] on div at bounding box center [316, 147] width 109 height 60
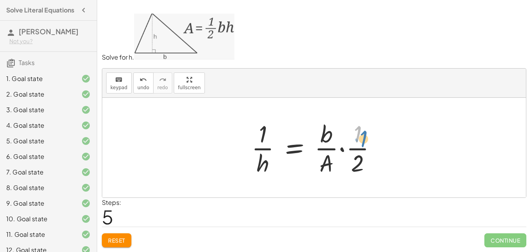
drag, startPoint x: 359, startPoint y: 135, endPoint x: 364, endPoint y: 140, distance: 7.5
click at [364, 140] on div at bounding box center [317, 147] width 139 height 60
drag, startPoint x: 265, startPoint y: 133, endPoint x: 320, endPoint y: 163, distance: 62.8
click at [320, 163] on div at bounding box center [317, 147] width 139 height 60
click at [128, 239] on button "Reset" at bounding box center [117, 240] width 30 height 14
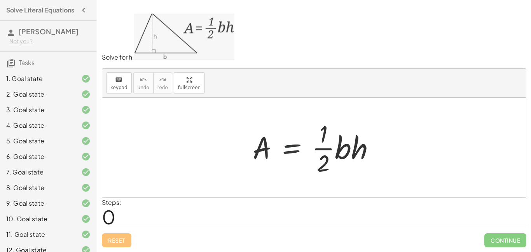
click at [295, 152] on div at bounding box center [317, 147] width 136 height 60
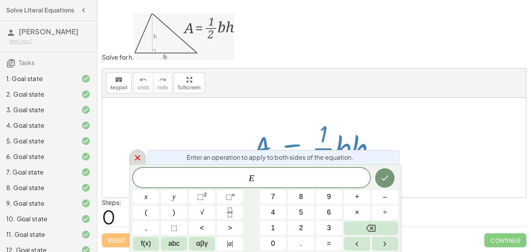
click at [136, 161] on icon at bounding box center [137, 157] width 9 height 9
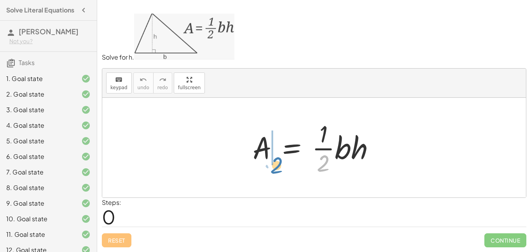
drag, startPoint x: 327, startPoint y: 156, endPoint x: 280, endPoint y: 158, distance: 47.1
click at [280, 158] on div at bounding box center [317, 147] width 136 height 60
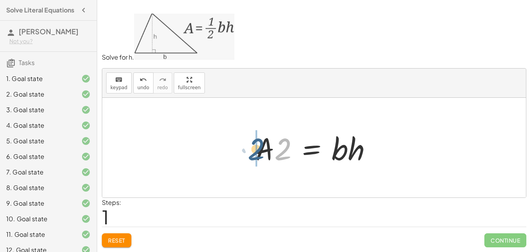
drag, startPoint x: 280, startPoint y: 158, endPoint x: 245, endPoint y: 158, distance: 35.0
click at [245, 158] on div "A = · · 1 · 2 · b · h · A · 2 = · 1 · b · h · 2 A = · 2 · b · h ·" at bounding box center [314, 148] width 140 height 44
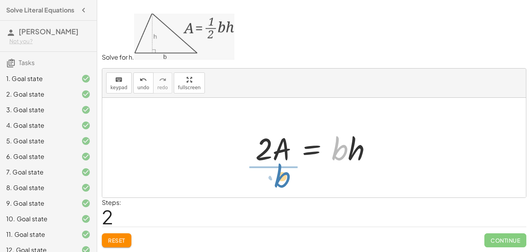
drag, startPoint x: 334, startPoint y: 153, endPoint x: 276, endPoint y: 180, distance: 64.0
click at [276, 180] on div "A = · · 1 · 2 · b · h · A · 2 = · 1 · b · h · A · 2 = · b · h · b A = · 2 · b ·…" at bounding box center [314, 148] width 424 height 100
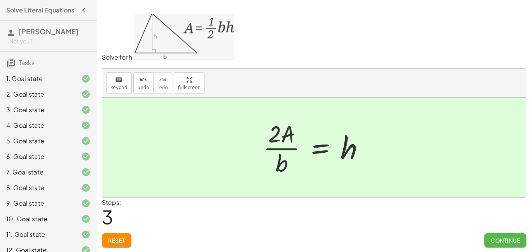
click at [501, 241] on span "Continue" at bounding box center [506, 239] width 30 height 7
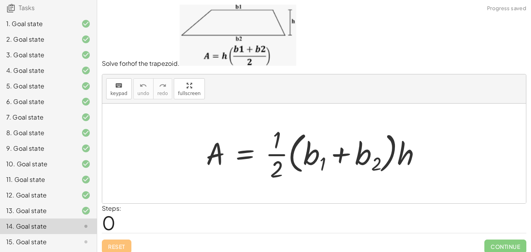
scroll to position [87, 0]
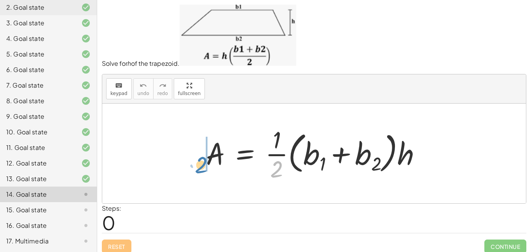
drag, startPoint x: 278, startPoint y: 172, endPoint x: 206, endPoint y: 170, distance: 71.6
click at [204, 168] on div at bounding box center [316, 153] width 229 height 60
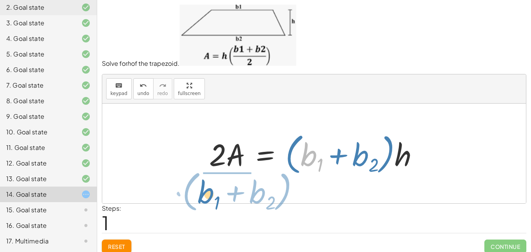
drag, startPoint x: 306, startPoint y: 158, endPoint x: 203, endPoint y: 195, distance: 109.8
click at [203, 195] on div "A = · · 1 · 2 · ( + b 1 + b 2 ) · h · 2 · A = · 1 · ( + b 1 + b 2 ) · h + b 1 ·…" at bounding box center [314, 153] width 424 height 100
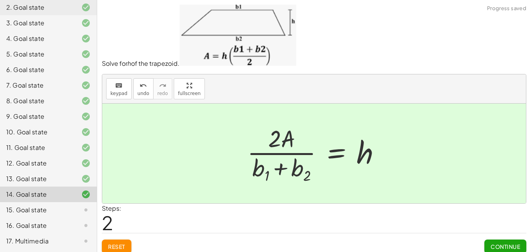
click at [504, 248] on span "Continue" at bounding box center [506, 246] width 30 height 7
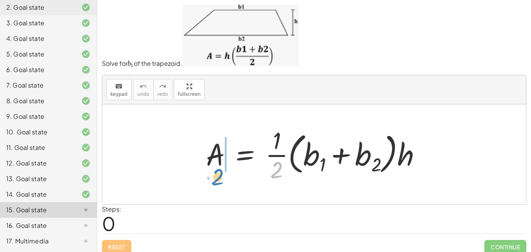
drag, startPoint x: 278, startPoint y: 163, endPoint x: 217, endPoint y: 170, distance: 61.1
click at [217, 170] on div at bounding box center [316, 154] width 229 height 60
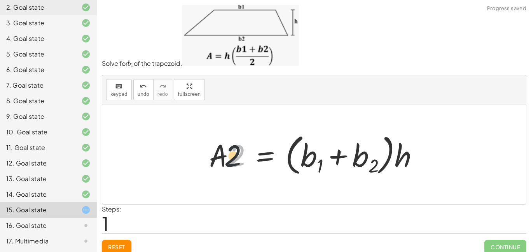
drag, startPoint x: 222, startPoint y: 161, endPoint x: 217, endPoint y: 161, distance: 5.1
click at [217, 161] on div at bounding box center [317, 154] width 224 height 48
click at [119, 242] on button "Reset" at bounding box center [117, 247] width 30 height 14
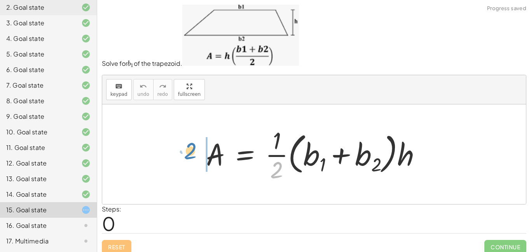
drag, startPoint x: 273, startPoint y: 174, endPoint x: 209, endPoint y: 167, distance: 64.5
click at [196, 163] on div "· 2 A = · · 1 · 2 · ( + b 1 + b 2 ) · h" at bounding box center [313, 154] width 239 height 64
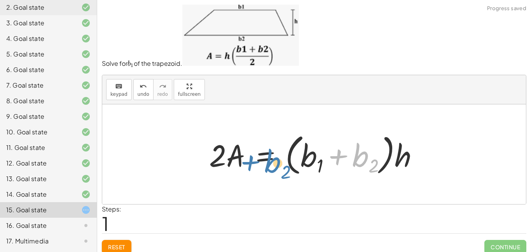
drag, startPoint x: 364, startPoint y: 159, endPoint x: 276, endPoint y: 165, distance: 88.1
click at [276, 165] on div at bounding box center [317, 154] width 224 height 48
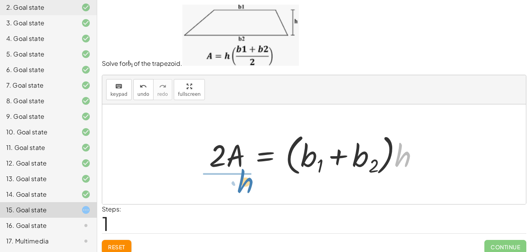
drag, startPoint x: 392, startPoint y: 168, endPoint x: 241, endPoint y: 182, distance: 151.9
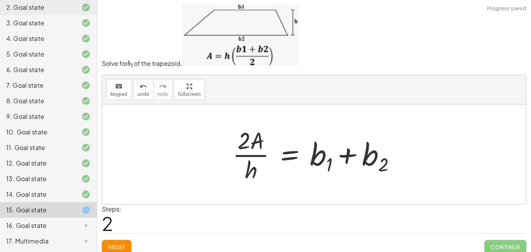
click at [325, 158] on div at bounding box center [317, 154] width 177 height 60
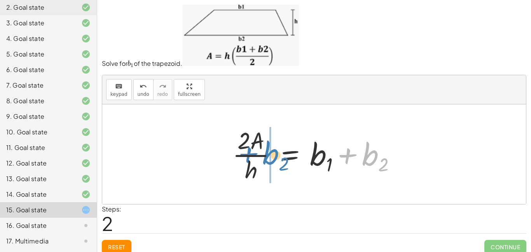
drag, startPoint x: 370, startPoint y: 158, endPoint x: 271, endPoint y: 157, distance: 99.2
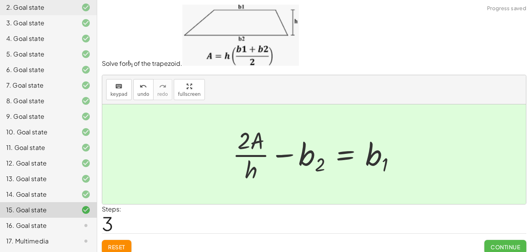
click at [493, 244] on span "Continue" at bounding box center [506, 246] width 30 height 7
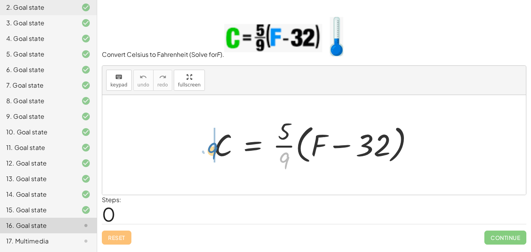
drag, startPoint x: 288, startPoint y: 154, endPoint x: 219, endPoint y: 147, distance: 69.6
click at [219, 147] on div at bounding box center [317, 145] width 214 height 60
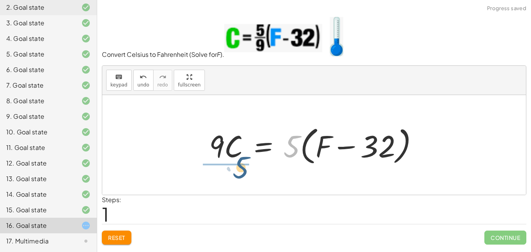
drag, startPoint x: 293, startPoint y: 149, endPoint x: 223, endPoint y: 180, distance: 76.6
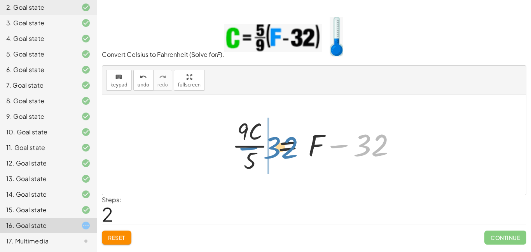
drag, startPoint x: 361, startPoint y: 147, endPoint x: 275, endPoint y: 157, distance: 87.2
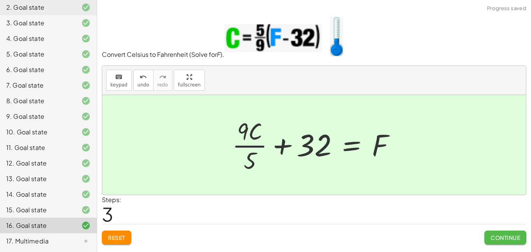
click at [507, 239] on span "Continue" at bounding box center [506, 237] width 30 height 7
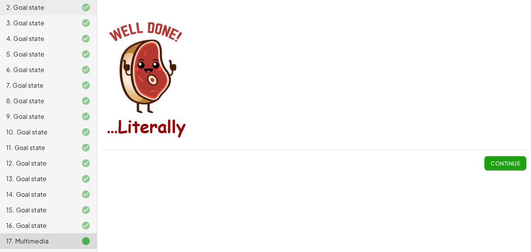
click at [501, 160] on span "Continue" at bounding box center [506, 162] width 30 height 7
